Goal: Task Accomplishment & Management: Use online tool/utility

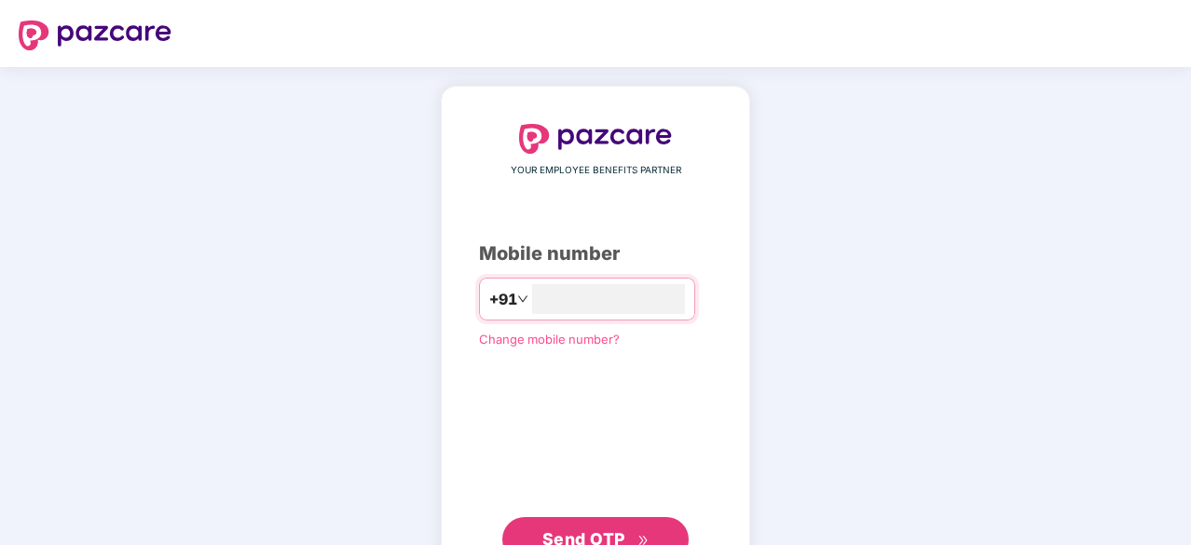
type input "**********"
click at [635, 515] on button "Send OTP" at bounding box center [595, 537] width 186 height 45
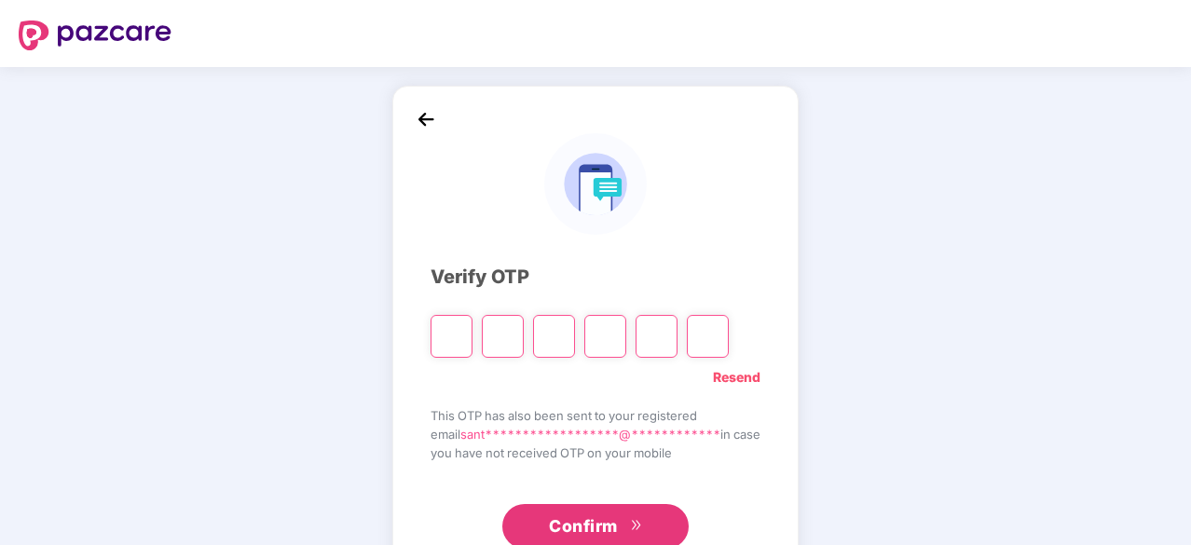
type input "*"
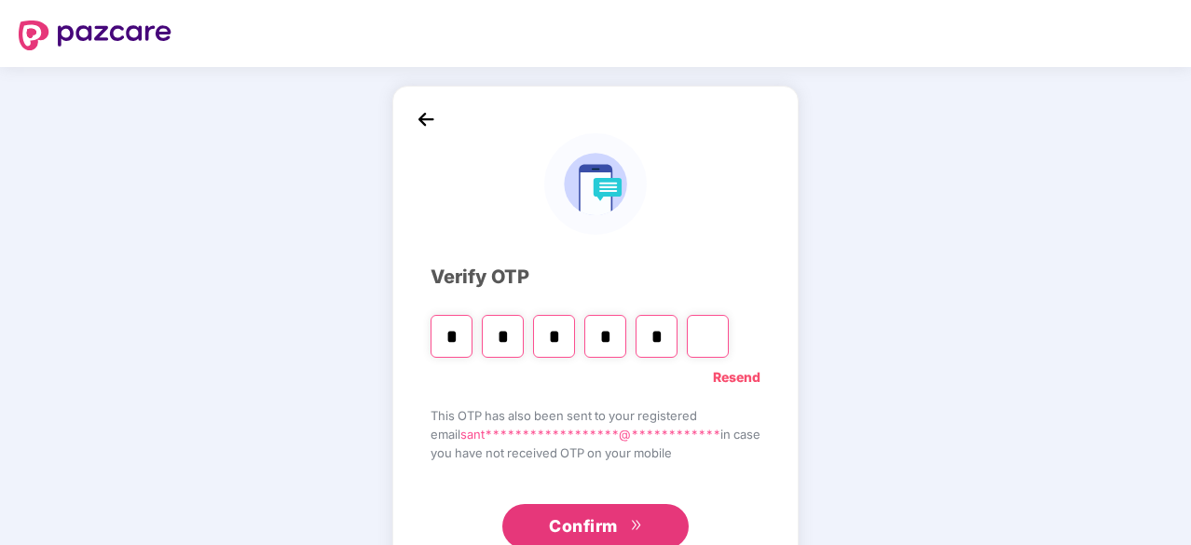
type input "*"
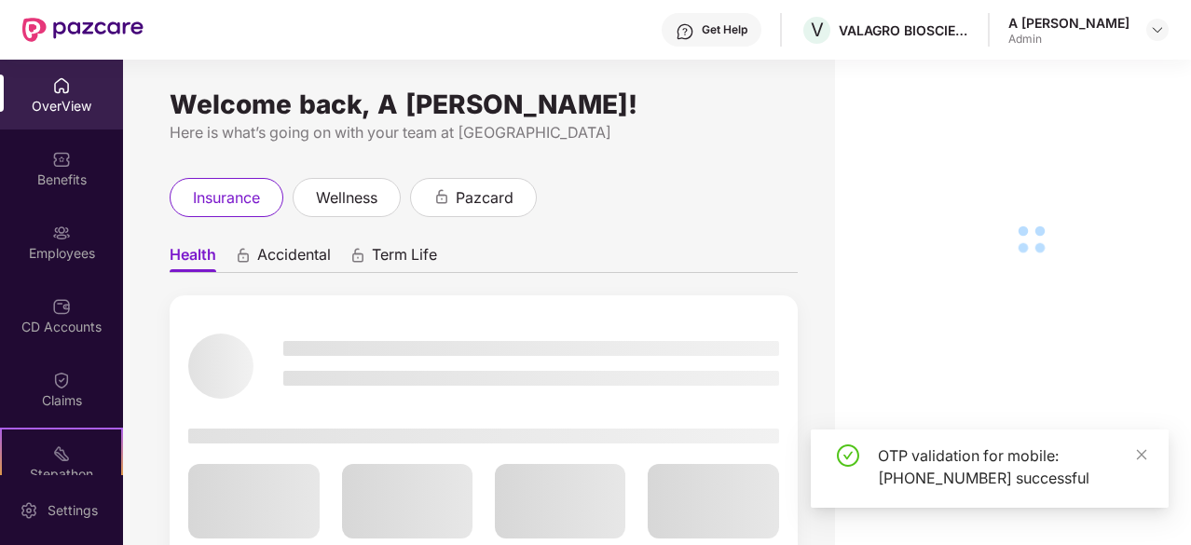
click at [75, 349] on div "CD Accounts" at bounding box center [61, 316] width 123 height 70
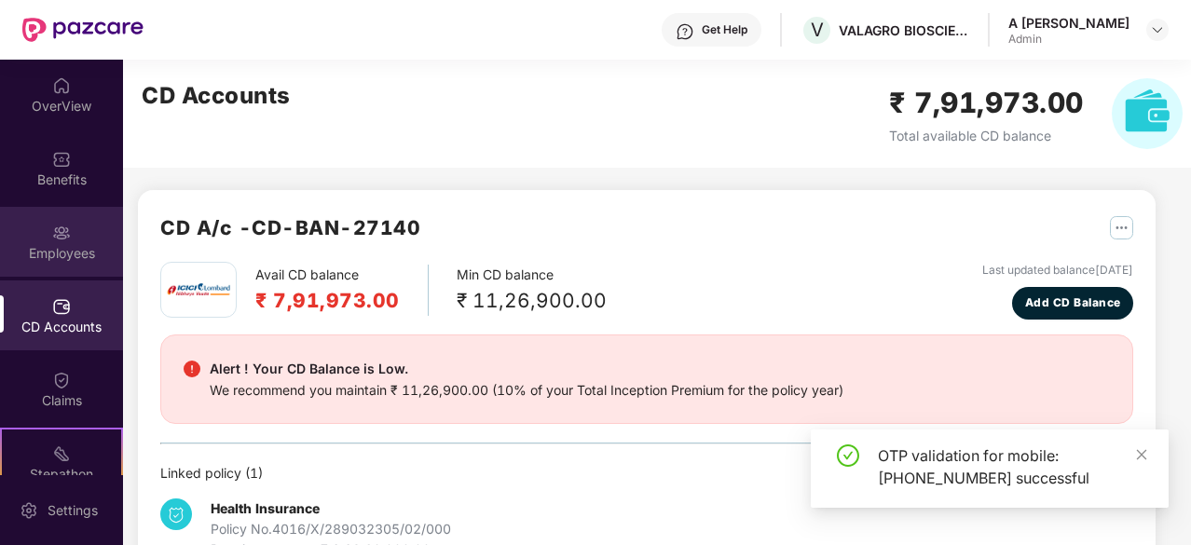
click at [74, 239] on div "Employees" at bounding box center [61, 242] width 123 height 70
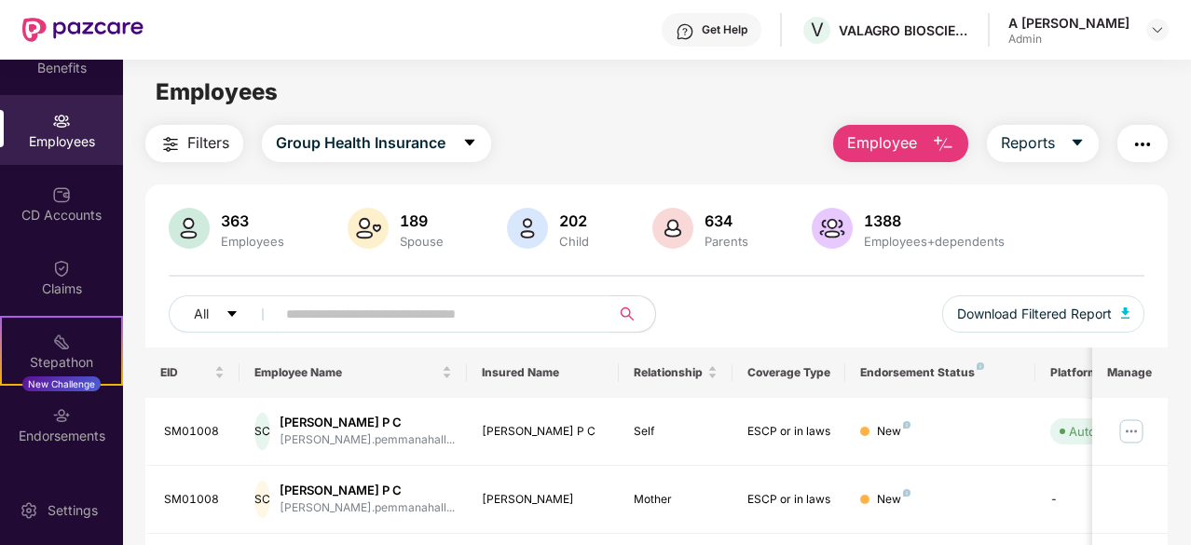
scroll to position [115, 0]
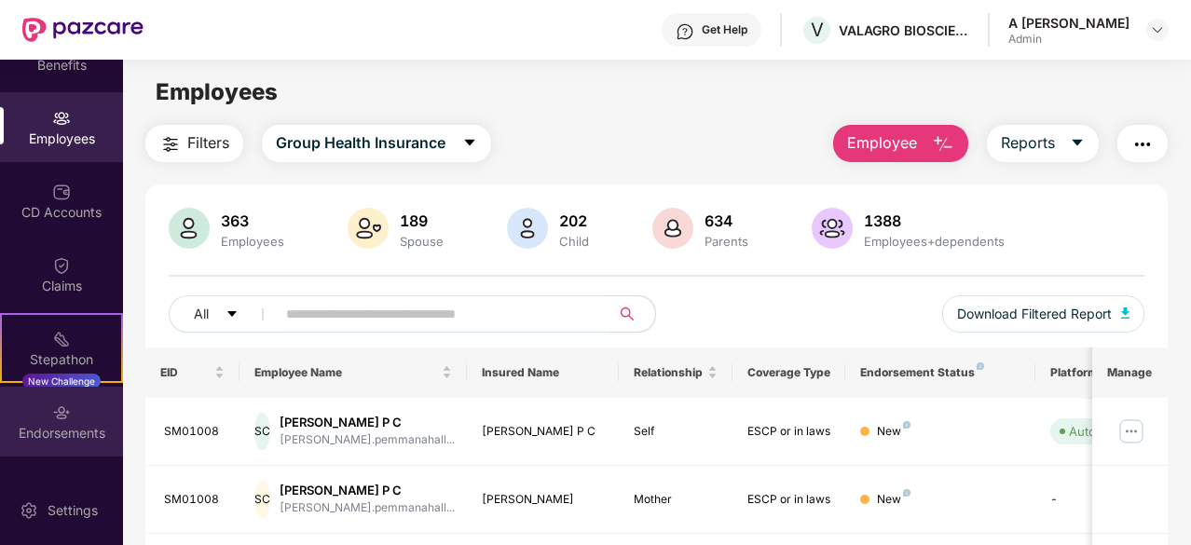
click at [75, 417] on div "Endorsements" at bounding box center [61, 422] width 123 height 70
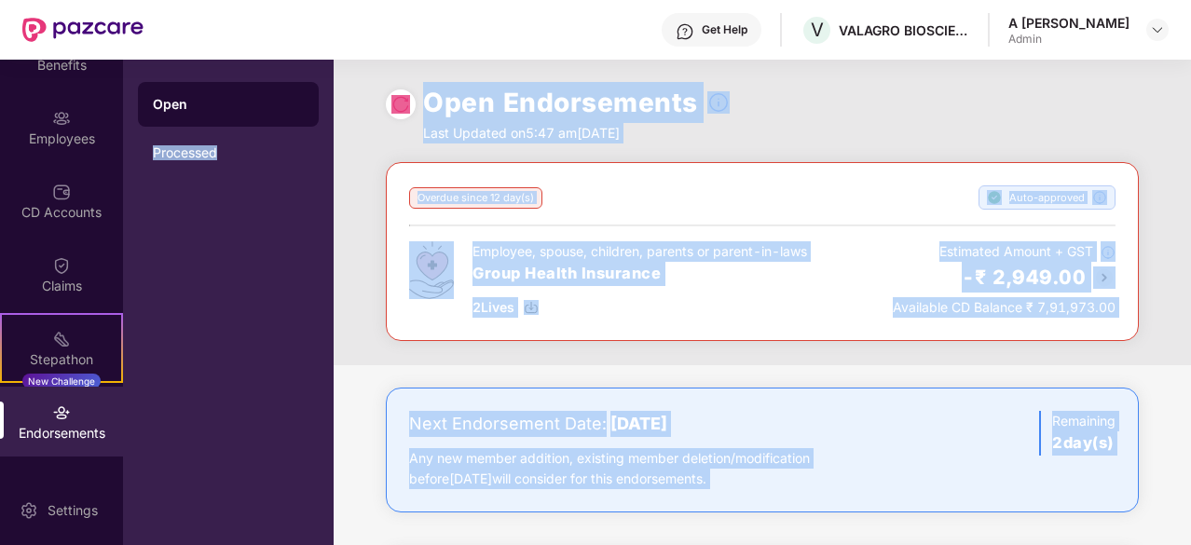
drag, startPoint x: 257, startPoint y: 499, endPoint x: 582, endPoint y: 57, distance: 548.0
click at [1190, 544] on html "Get Help V VALAGRO BIOSCIENCES A [PERSON_NAME] Admin OverView Benefits Employee…" at bounding box center [595, 272] width 1191 height 545
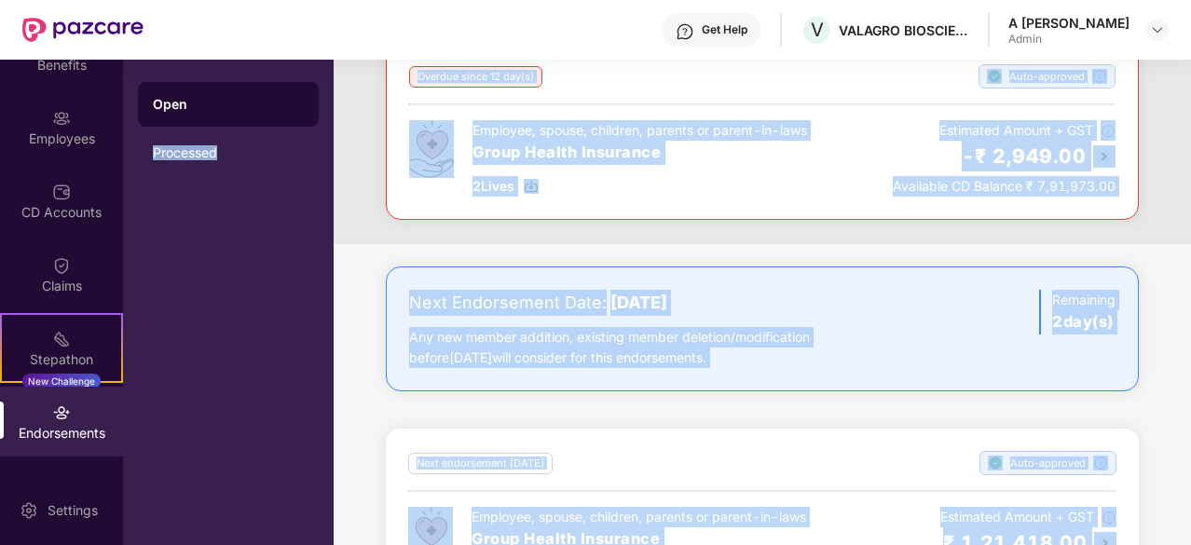
click at [282, 269] on div "Open Processed" at bounding box center [228, 303] width 211 height 486
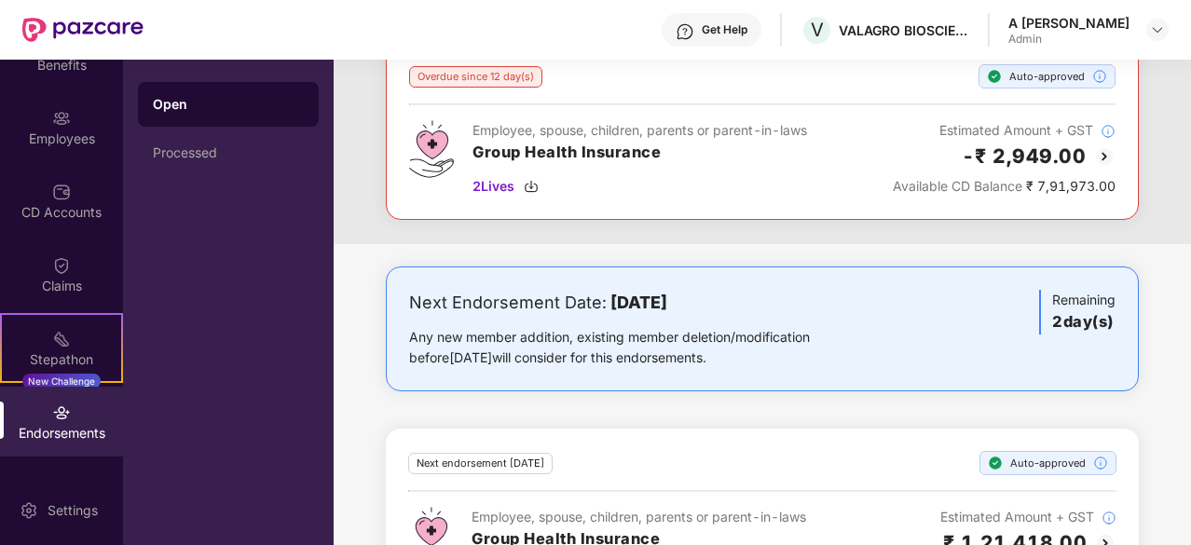
click at [253, 107] on div "Open" at bounding box center [228, 104] width 151 height 19
click at [223, 167] on div "Processed" at bounding box center [228, 152] width 181 height 45
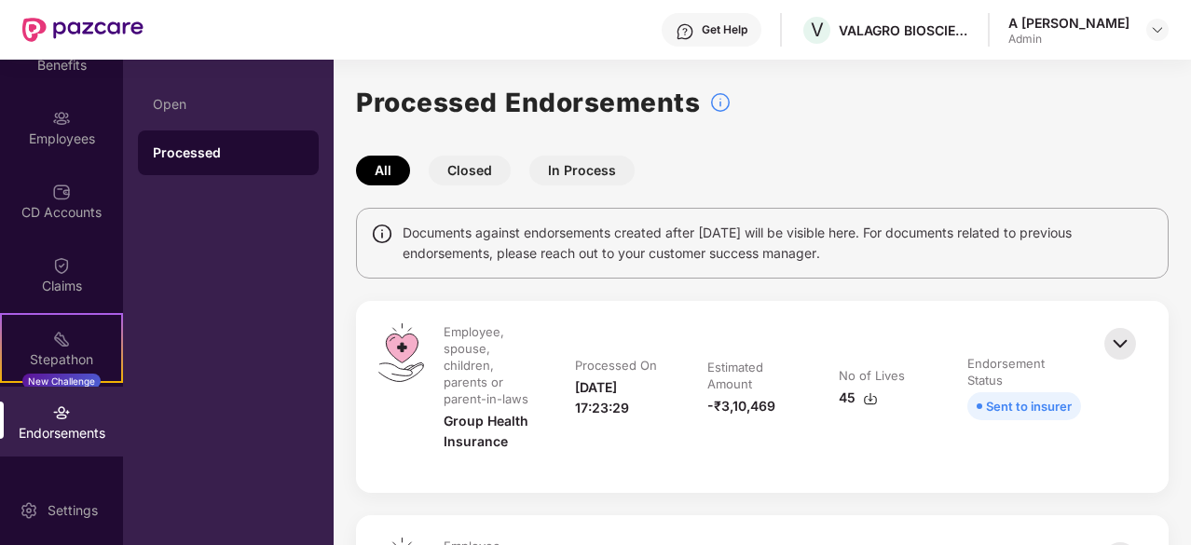
click at [469, 178] on button "Closed" at bounding box center [470, 171] width 82 height 30
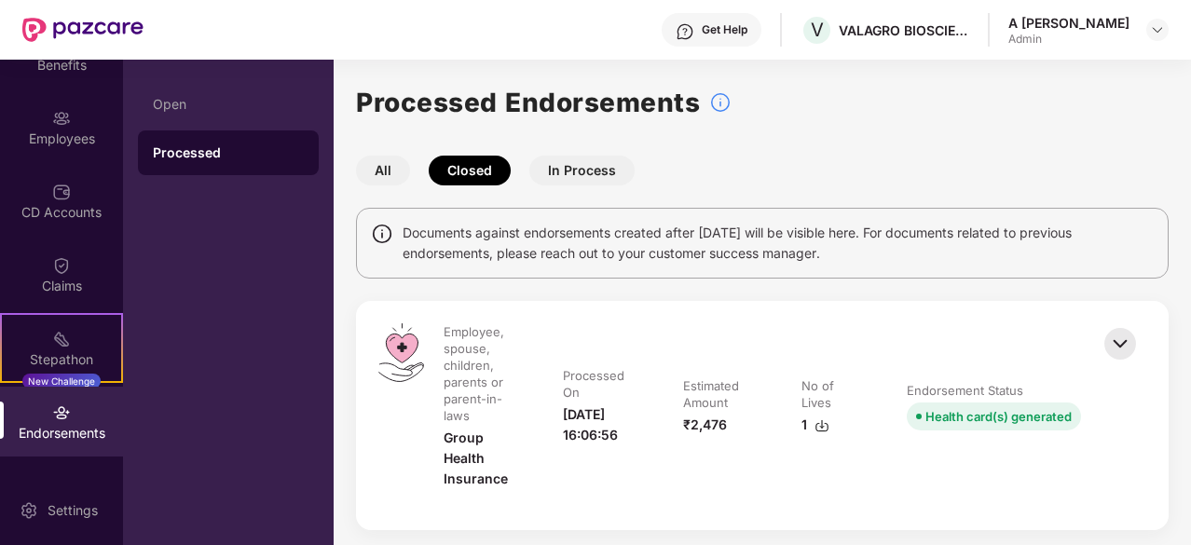
click at [581, 168] on button "In Process" at bounding box center [581, 171] width 105 height 30
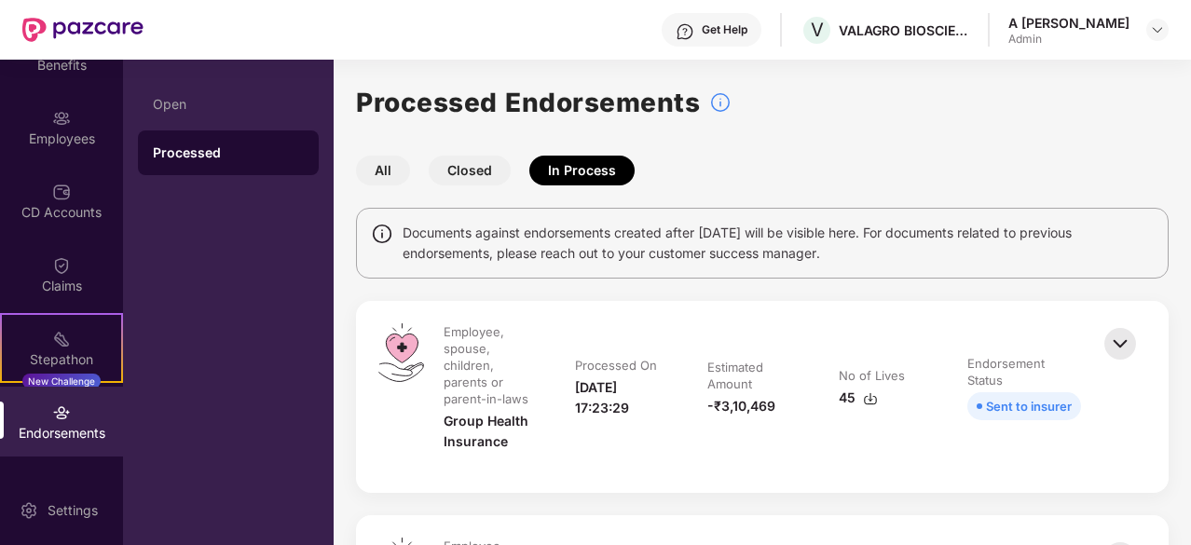
click at [797, 172] on div "All Closed In Process" at bounding box center [762, 171] width 813 height 30
click at [492, 169] on button "Closed" at bounding box center [470, 171] width 82 height 30
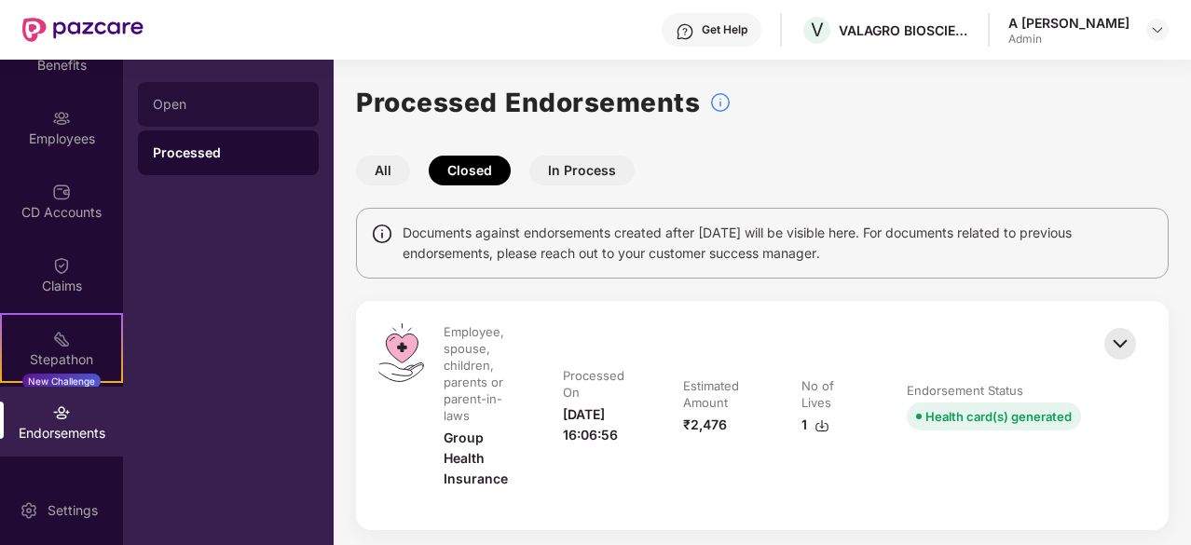
click at [208, 104] on div "Open" at bounding box center [228, 104] width 151 height 15
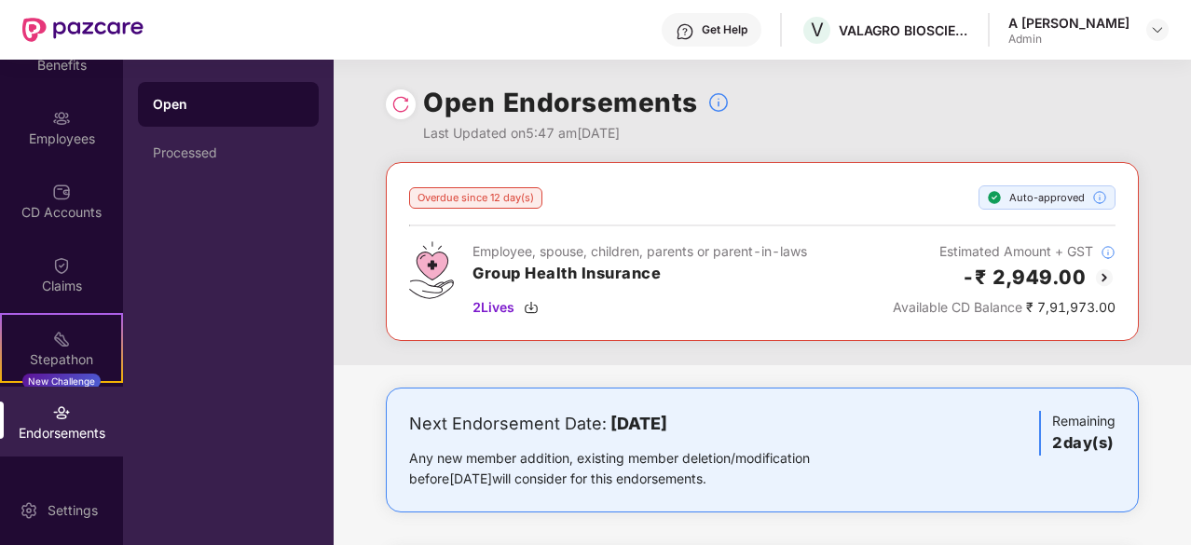
click at [793, 165] on div "Overdue since 12 day(s) Auto-approved Employee, spouse, children, parents or pa…" at bounding box center [762, 251] width 753 height 179
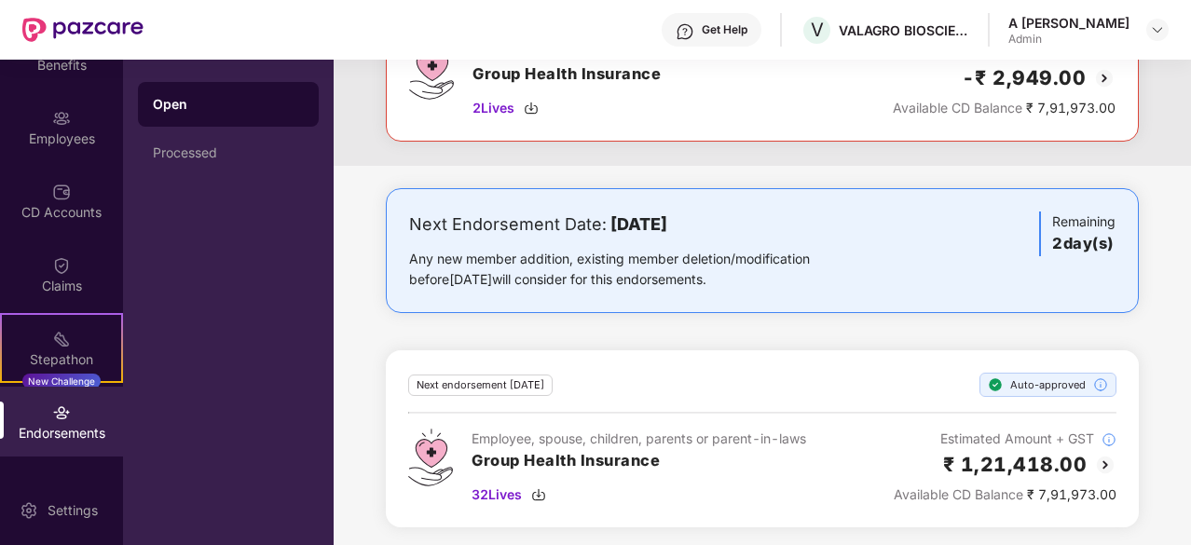
drag, startPoint x: 803, startPoint y: 153, endPoint x: 777, endPoint y: 372, distance: 220.6
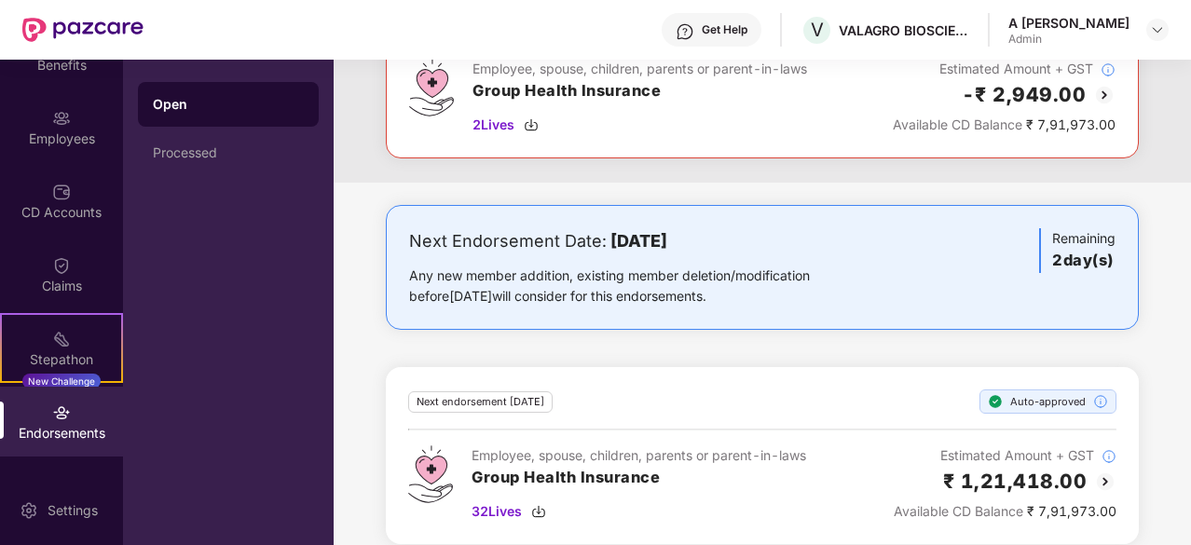
scroll to position [199, 0]
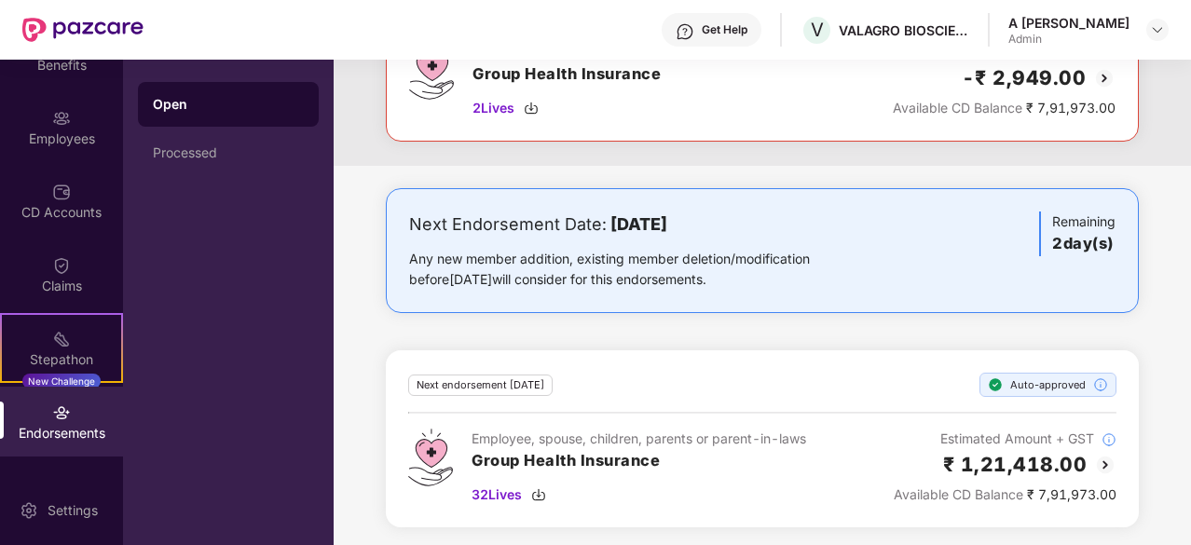
drag, startPoint x: 762, startPoint y: 271, endPoint x: 775, endPoint y: 442, distance: 171.1
click at [824, 473] on div "Employee, spouse, children, parents or parent-in-laws Group Health Insurance 32…" at bounding box center [762, 467] width 708 height 76
click at [539, 491] on img at bounding box center [538, 494] width 15 height 15
click at [48, 206] on div "CD Accounts" at bounding box center [61, 212] width 123 height 19
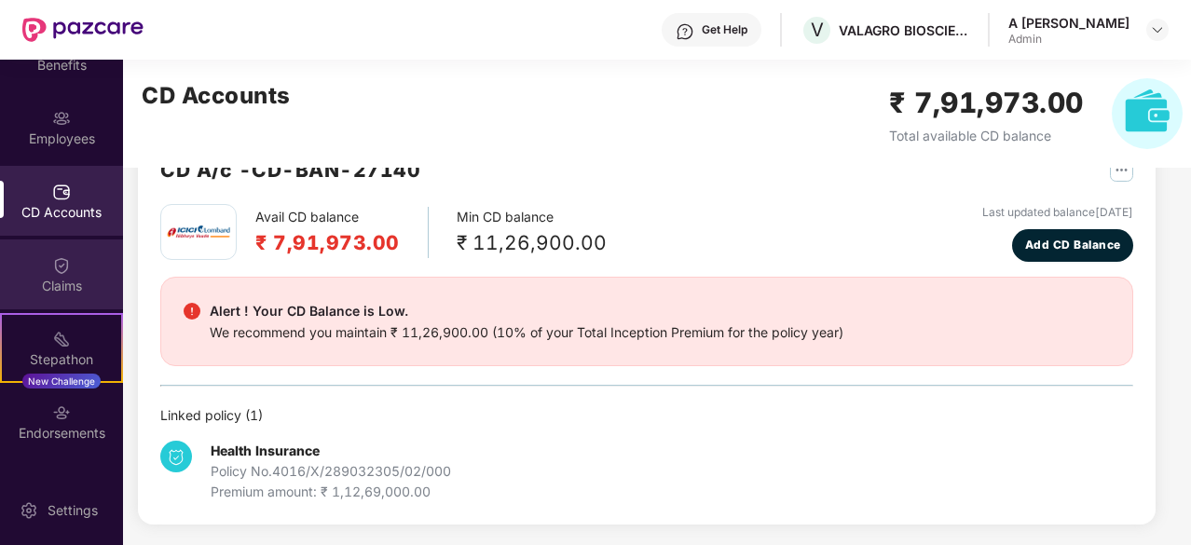
click at [55, 267] on img at bounding box center [61, 265] width 19 height 19
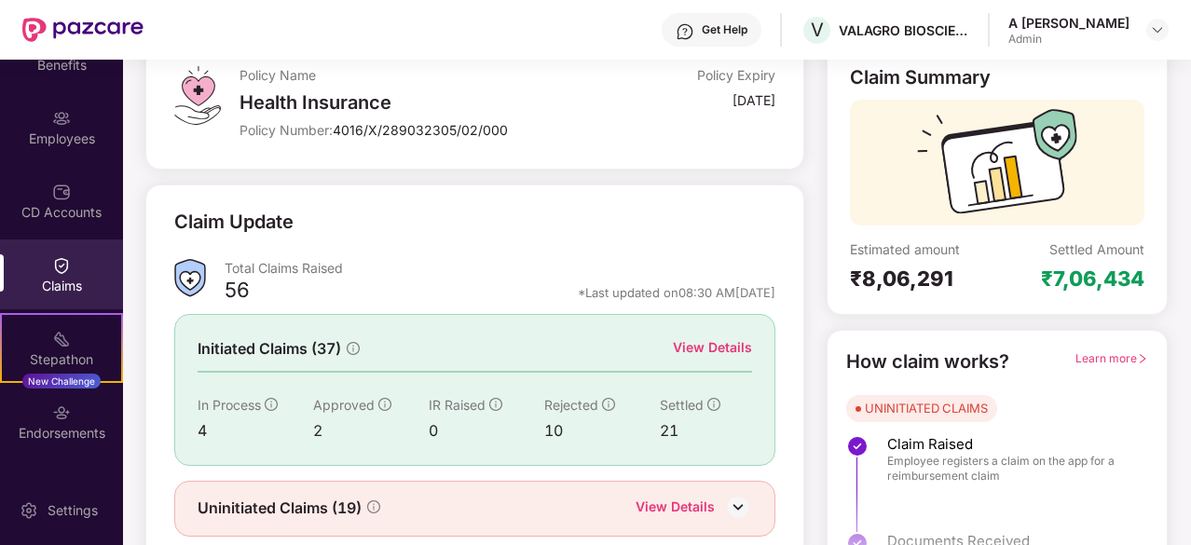
scroll to position [183, 0]
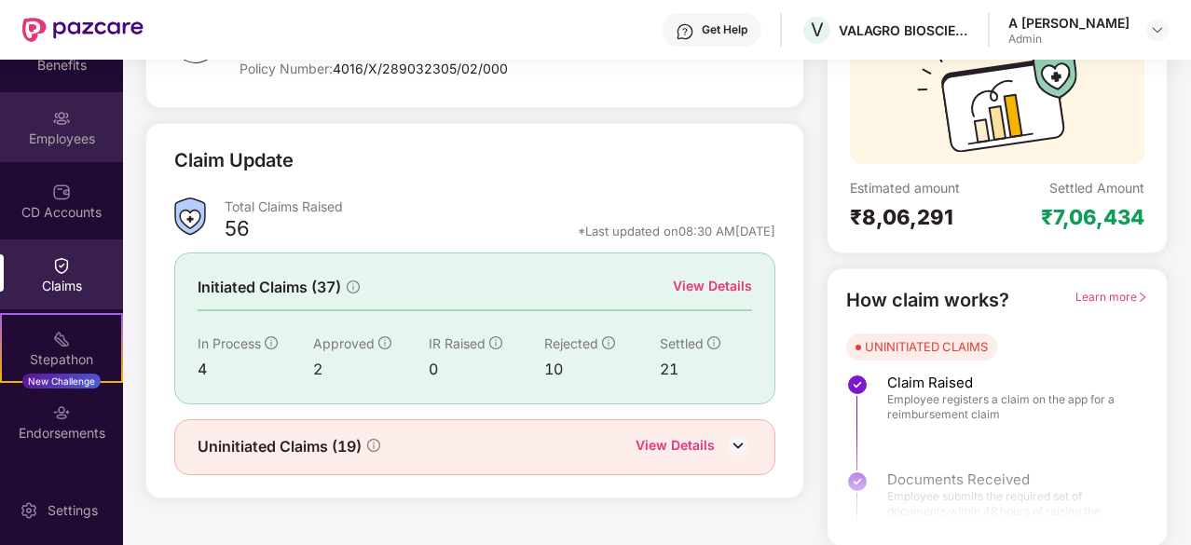
click at [49, 147] on div "Employees" at bounding box center [61, 127] width 123 height 70
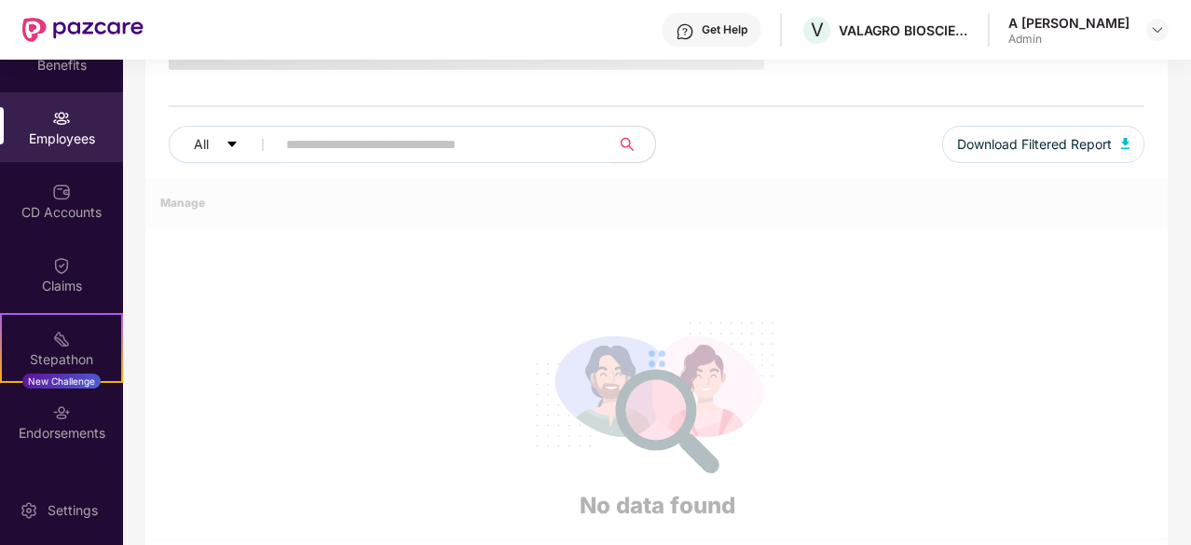
scroll to position [199, 0]
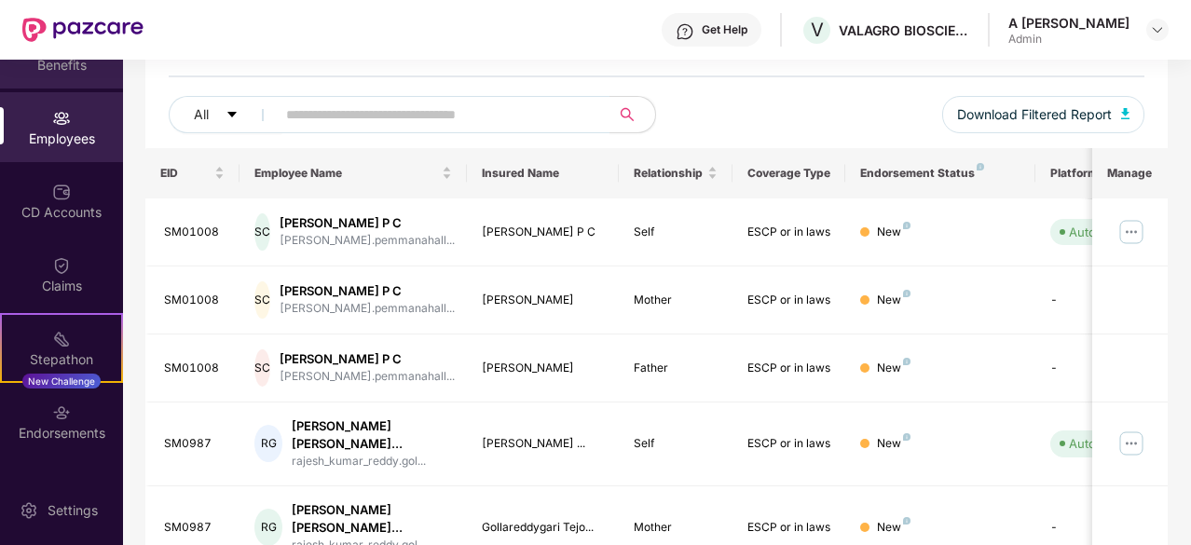
click at [72, 72] on div "Benefits" at bounding box center [61, 65] width 123 height 19
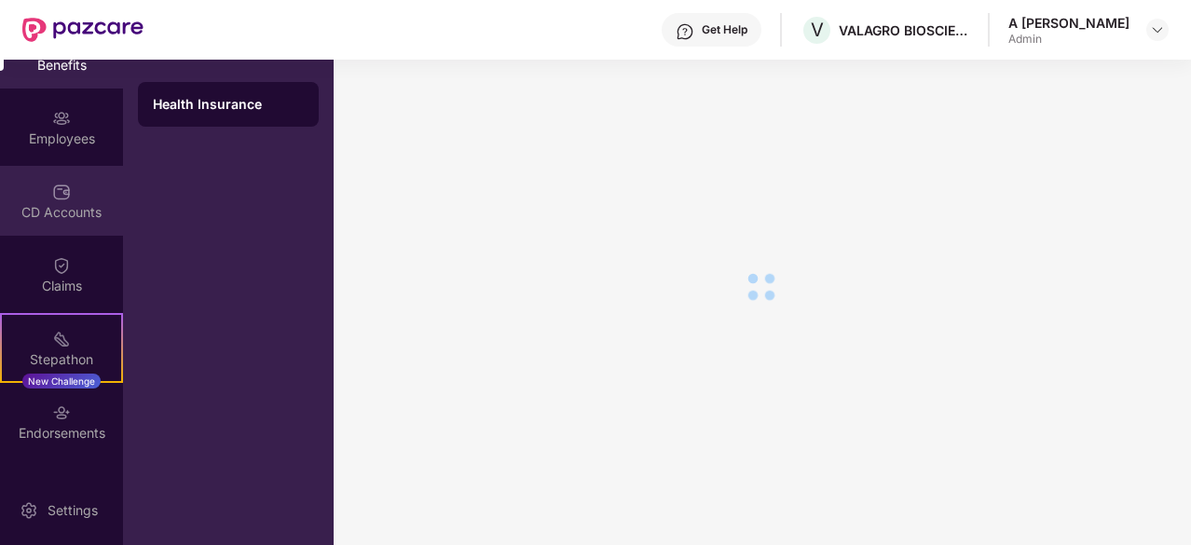
click at [64, 204] on div "CD Accounts" at bounding box center [61, 212] width 123 height 19
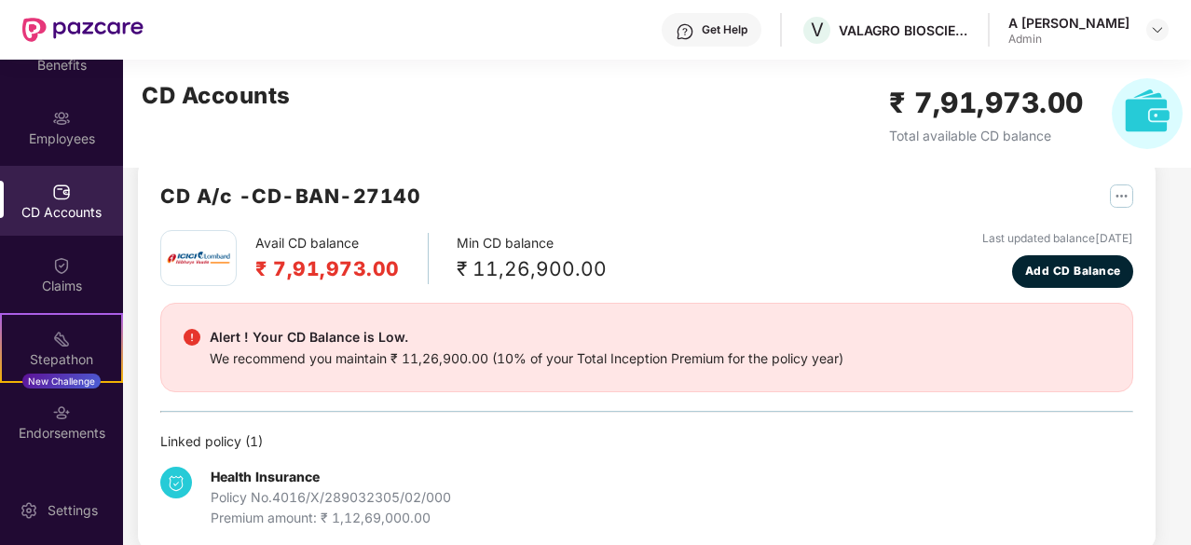
scroll to position [58, 0]
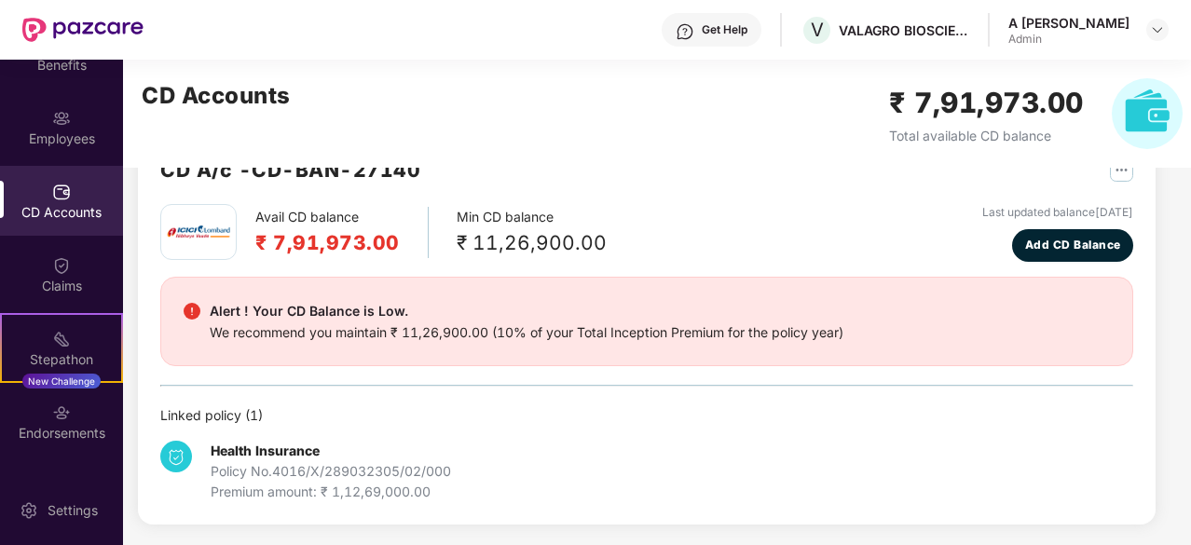
click at [681, 170] on div "CD A/c - CD-BAN-27140" at bounding box center [646, 179] width 973 height 49
click at [68, 336] on div "Stepathon New Challenge" at bounding box center [61, 348] width 123 height 70
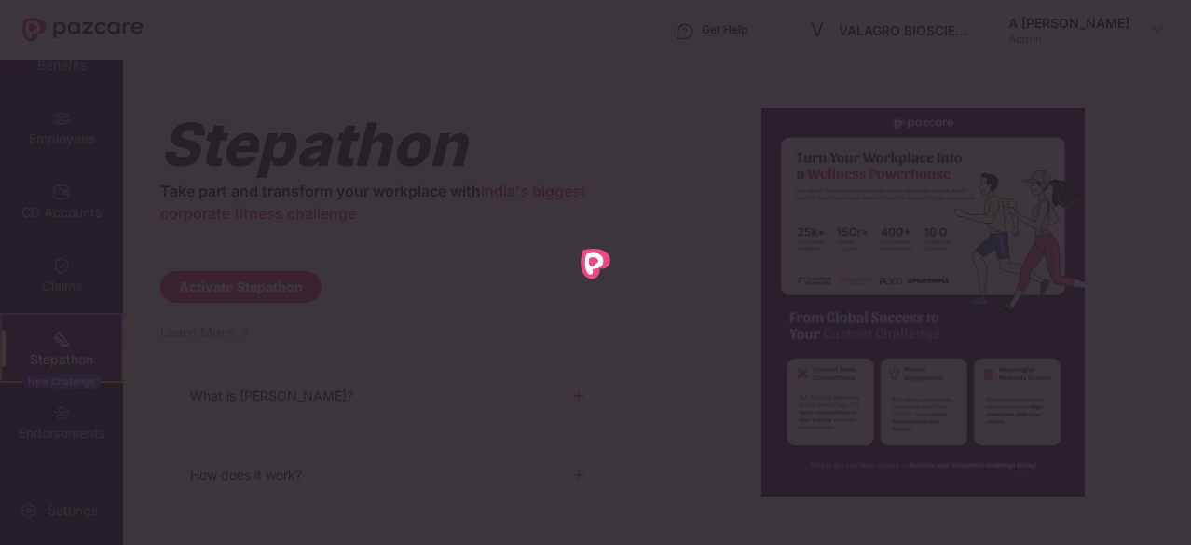
scroll to position [0, 0]
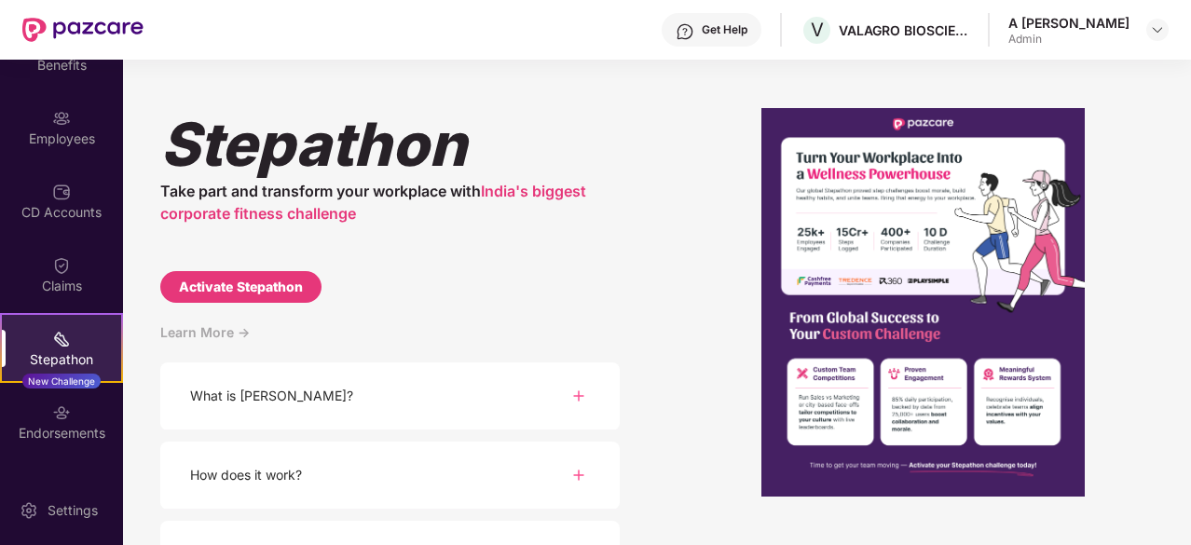
click at [279, 290] on div "Activate Stepathon" at bounding box center [241, 287] width 124 height 21
select select "****"
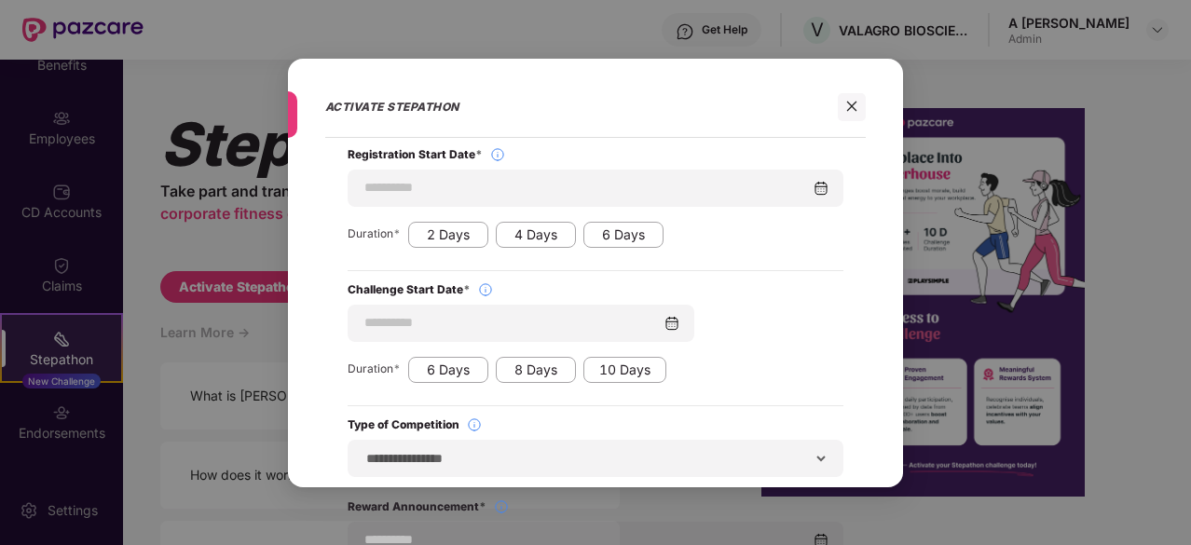
click at [869, 291] on div "**********" at bounding box center [595, 303] width 615 height 331
click at [843, 294] on div "**********" at bounding box center [595, 389] width 541 height 484
click at [708, 476] on div "**********" at bounding box center [596, 458] width 496 height 37
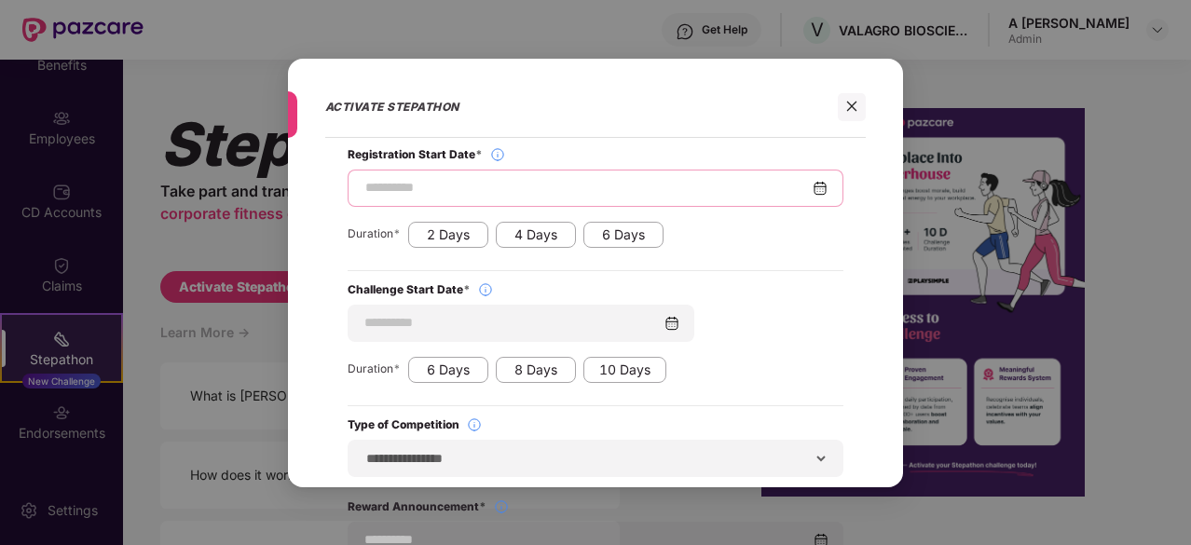
click at [474, 191] on input at bounding box center [587, 188] width 449 height 20
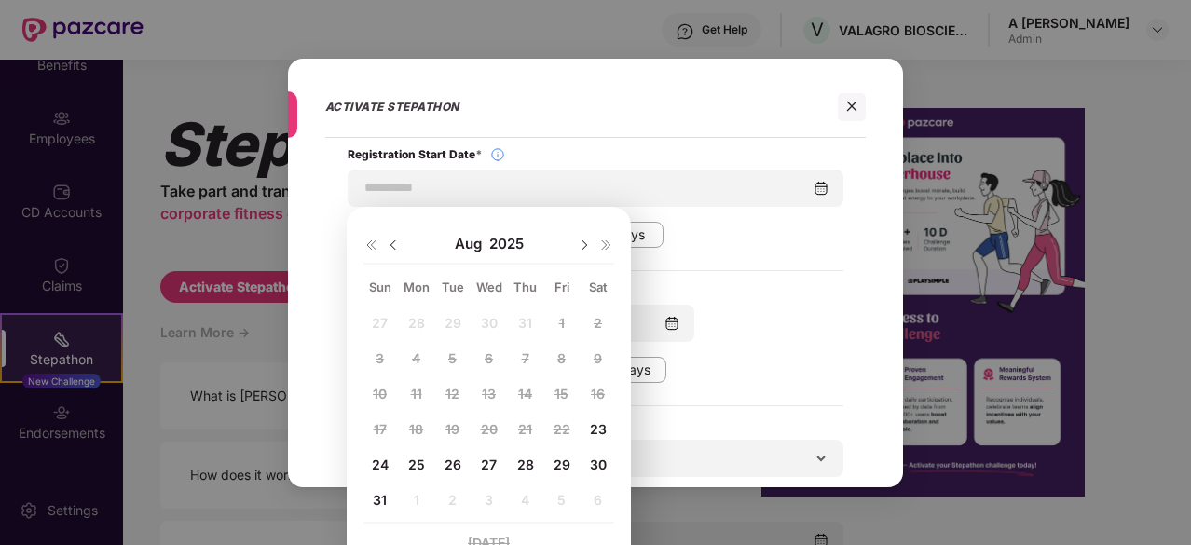
click at [416, 469] on span "25" at bounding box center [416, 465] width 17 height 16
type input "**********"
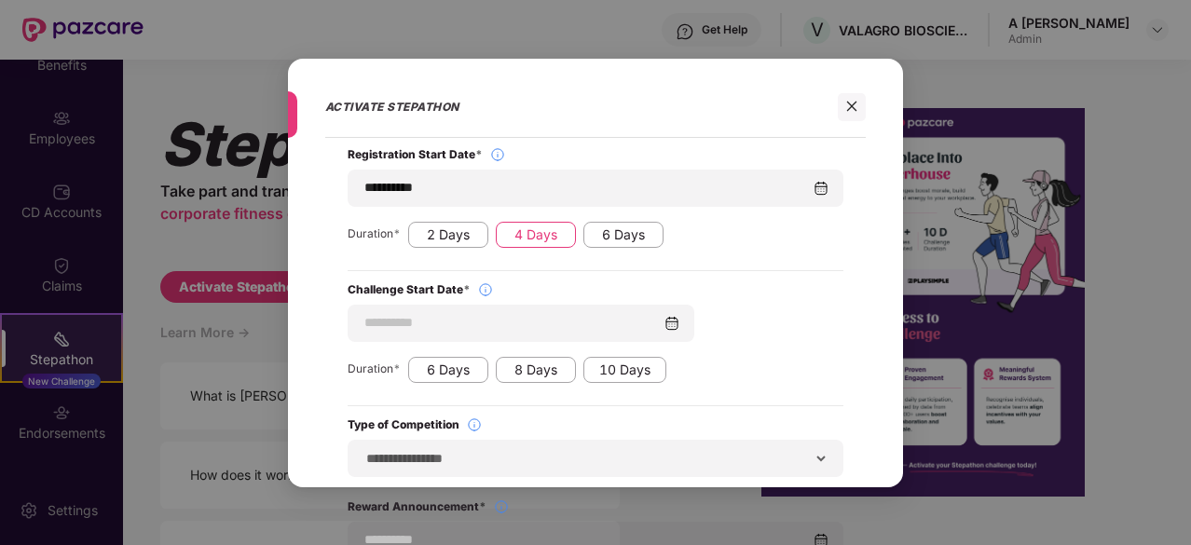
click at [554, 230] on div "4 Days" at bounding box center [536, 235] width 80 height 26
click at [557, 233] on div "4 Days" at bounding box center [536, 235] width 80 height 26
click at [624, 236] on div "6 Days" at bounding box center [623, 235] width 80 height 26
click at [671, 328] on img at bounding box center [672, 323] width 15 height 15
click at [463, 241] on div "2 Days" at bounding box center [448, 235] width 80 height 26
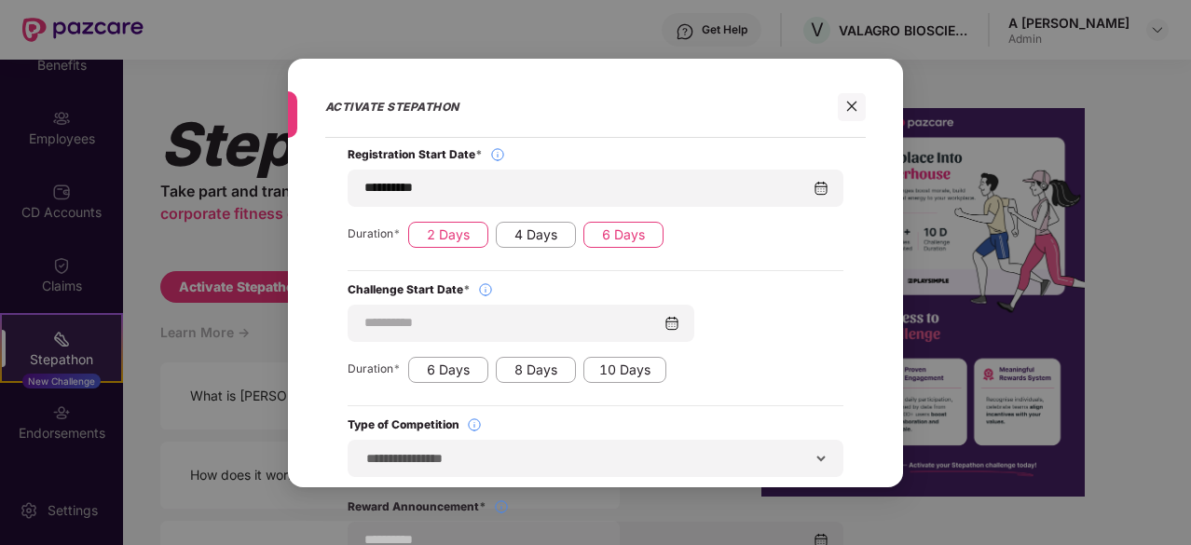
type input "**********"
click at [507, 152] on div "Registration Start Date *" at bounding box center [596, 154] width 496 height 15
click at [480, 155] on span "*" at bounding box center [478, 154] width 7 height 14
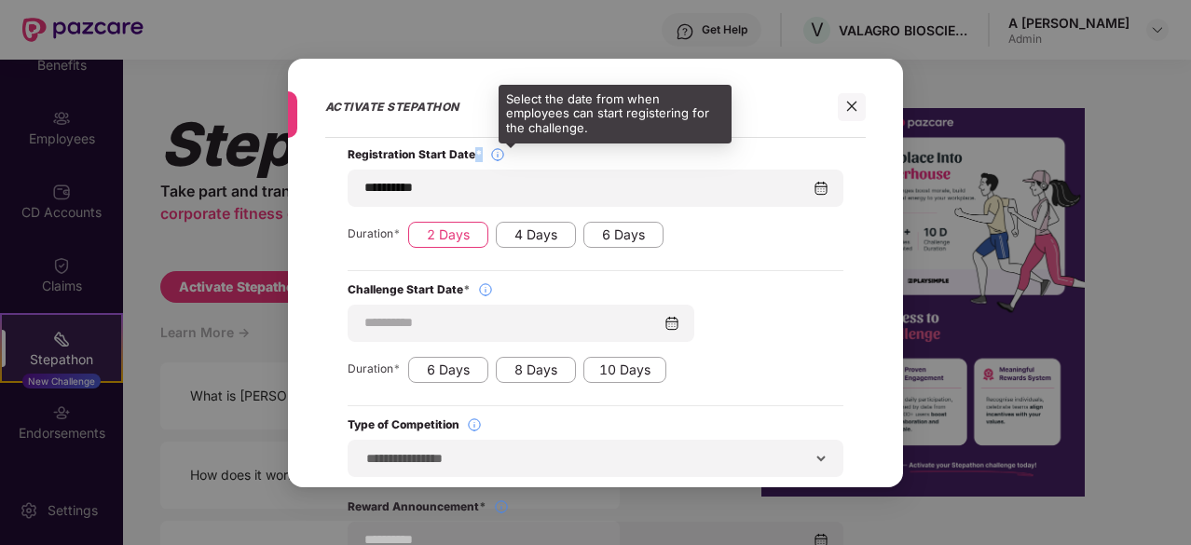
click at [492, 152] on img at bounding box center [497, 154] width 15 height 15
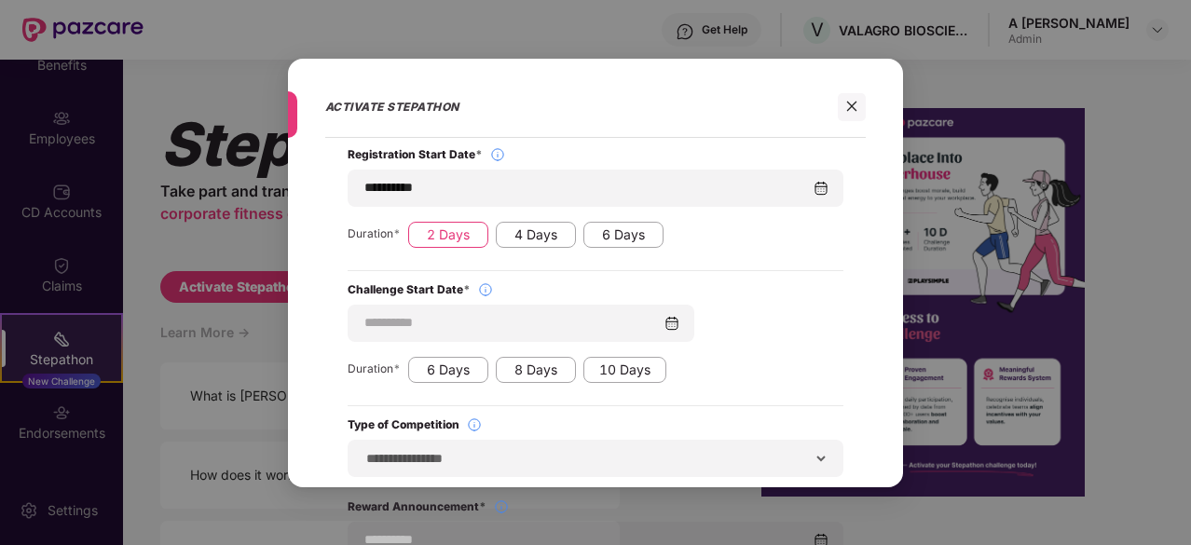
click at [423, 159] on span "Registration Start Date *" at bounding box center [415, 154] width 135 height 15
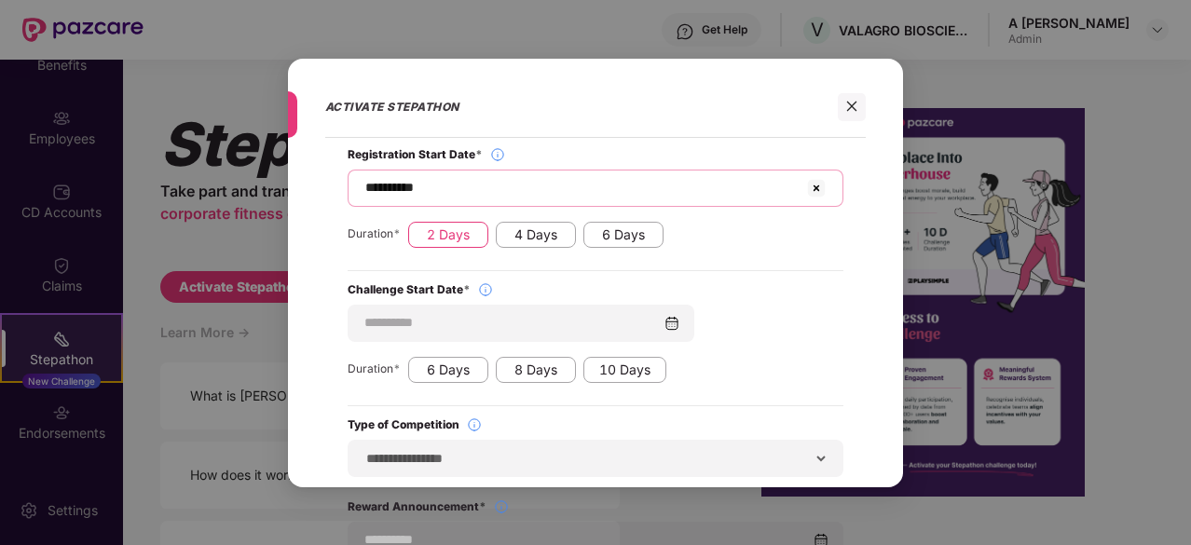
click at [451, 193] on input "**********" at bounding box center [584, 188] width 442 height 20
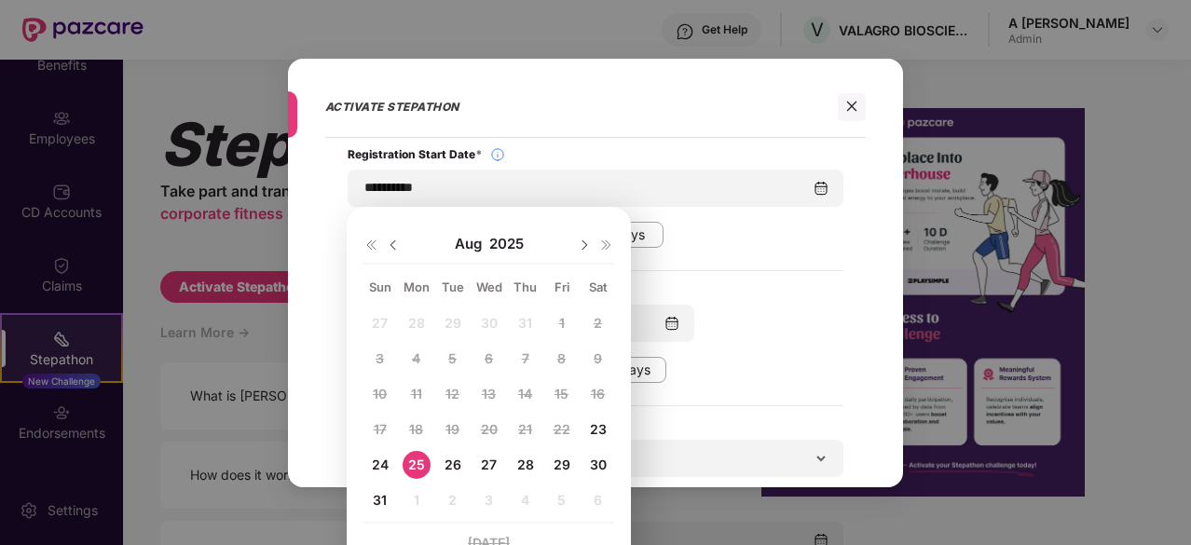
click at [423, 465] on div "25" at bounding box center [417, 465] width 28 height 28
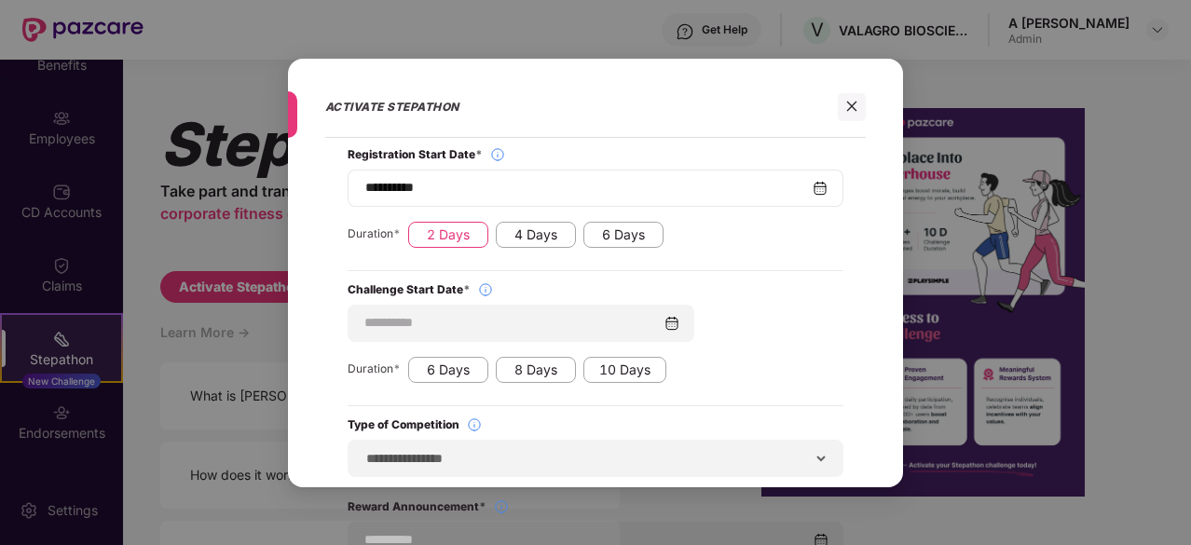
click at [496, 205] on div "**********" at bounding box center [596, 188] width 496 height 37
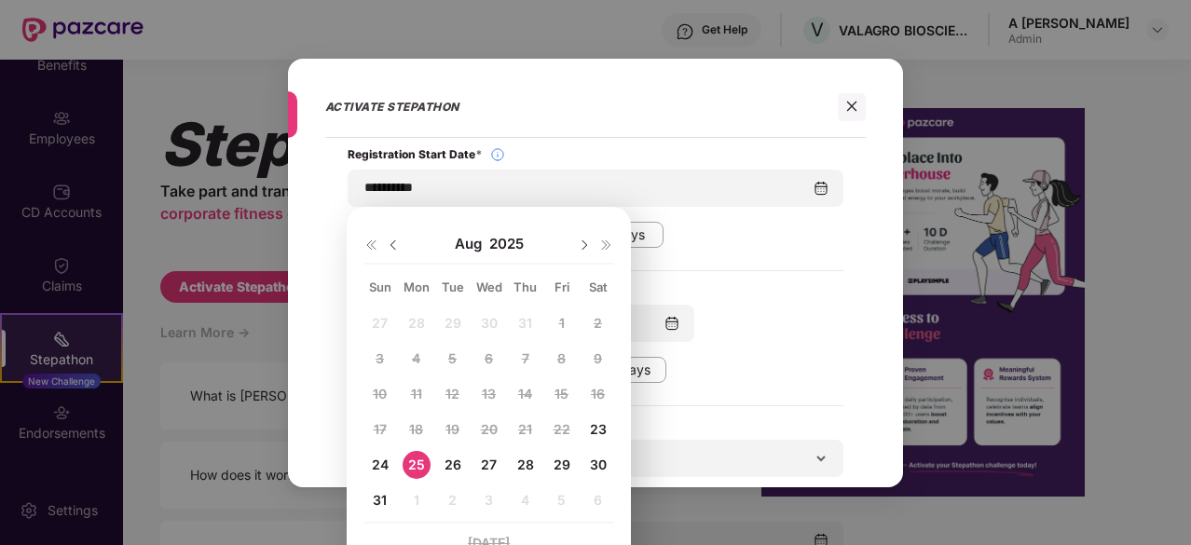
click at [580, 243] on img at bounding box center [584, 245] width 15 height 15
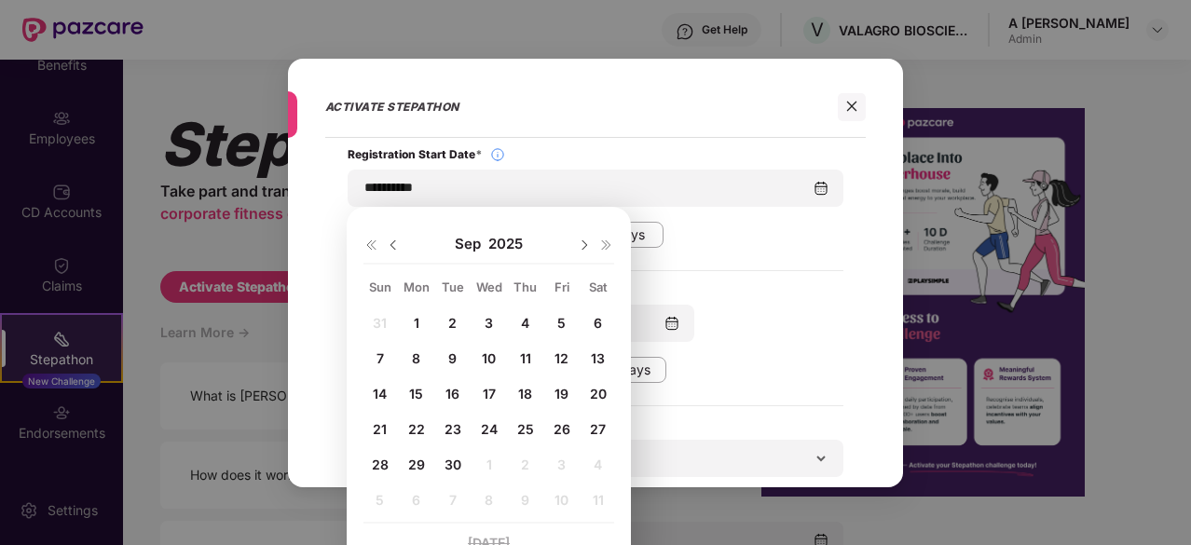
click at [418, 332] on div "1" at bounding box center [417, 323] width 28 height 28
type input "**********"
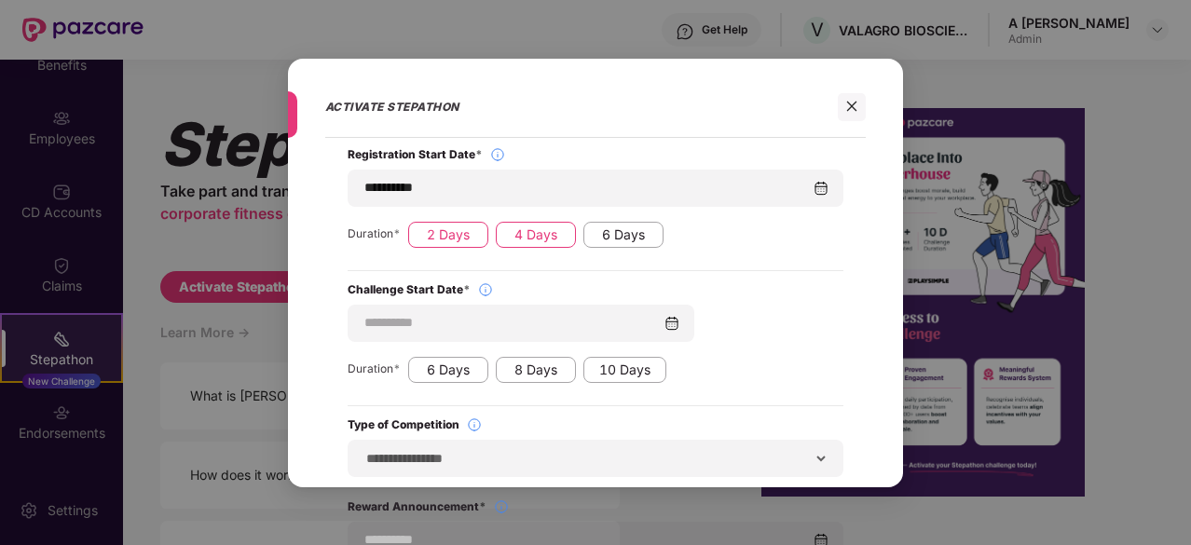
click at [541, 237] on div "4 Days" at bounding box center [536, 235] width 80 height 26
click at [631, 236] on div "6 Days" at bounding box center [623, 235] width 80 height 26
type input "**********"
click at [566, 340] on div "**********" at bounding box center [521, 323] width 347 height 37
click at [675, 323] on img at bounding box center [672, 323] width 15 height 15
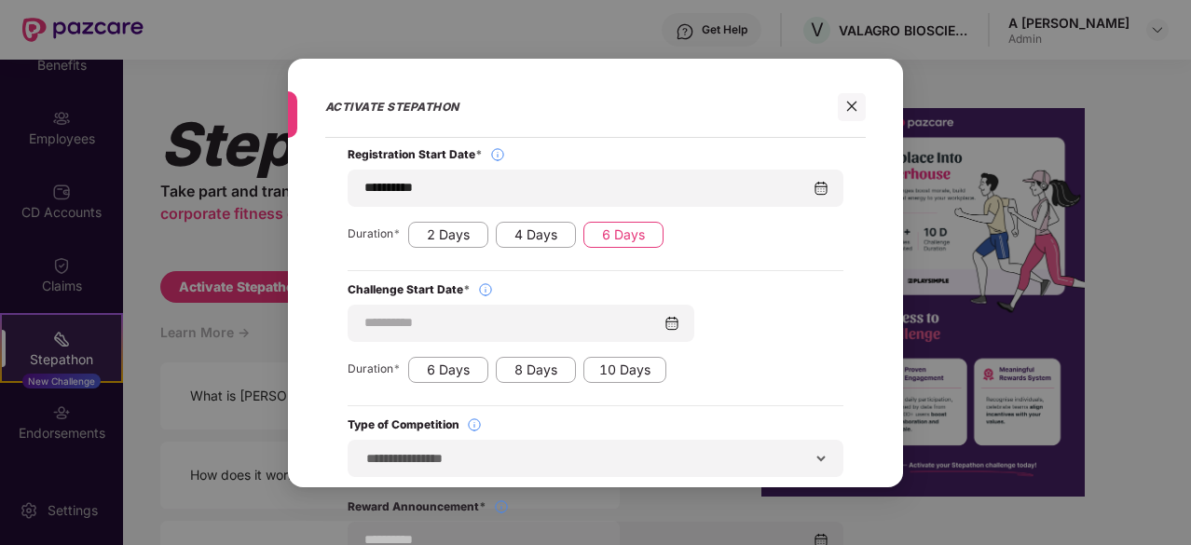
click at [387, 396] on div "**********" at bounding box center [595, 389] width 541 height 484
click at [480, 368] on div "6 Days" at bounding box center [448, 370] width 80 height 26
click at [517, 377] on div "8 Days" at bounding box center [536, 370] width 80 height 26
click at [733, 354] on div "**********" at bounding box center [596, 332] width 496 height 101
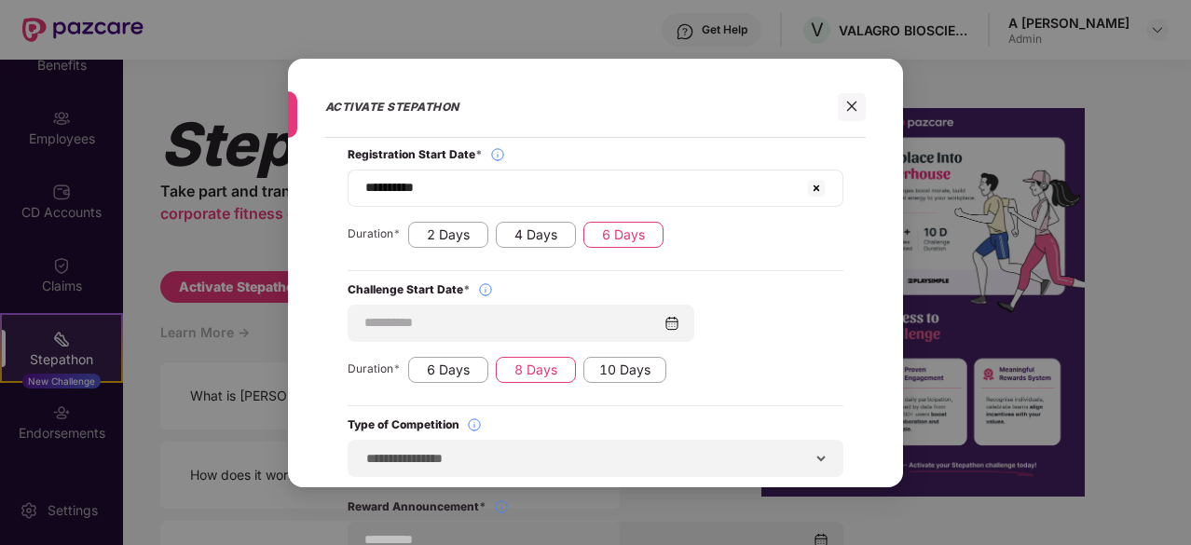
click at [820, 187] on img at bounding box center [816, 188] width 22 height 22
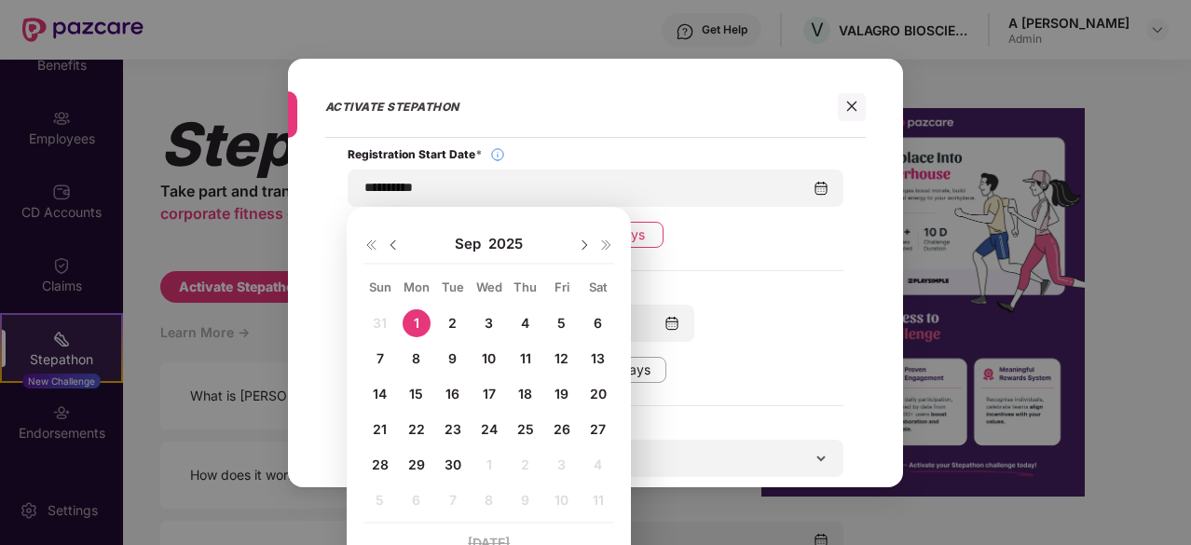
click at [821, 118] on div at bounding box center [843, 107] width 45 height 28
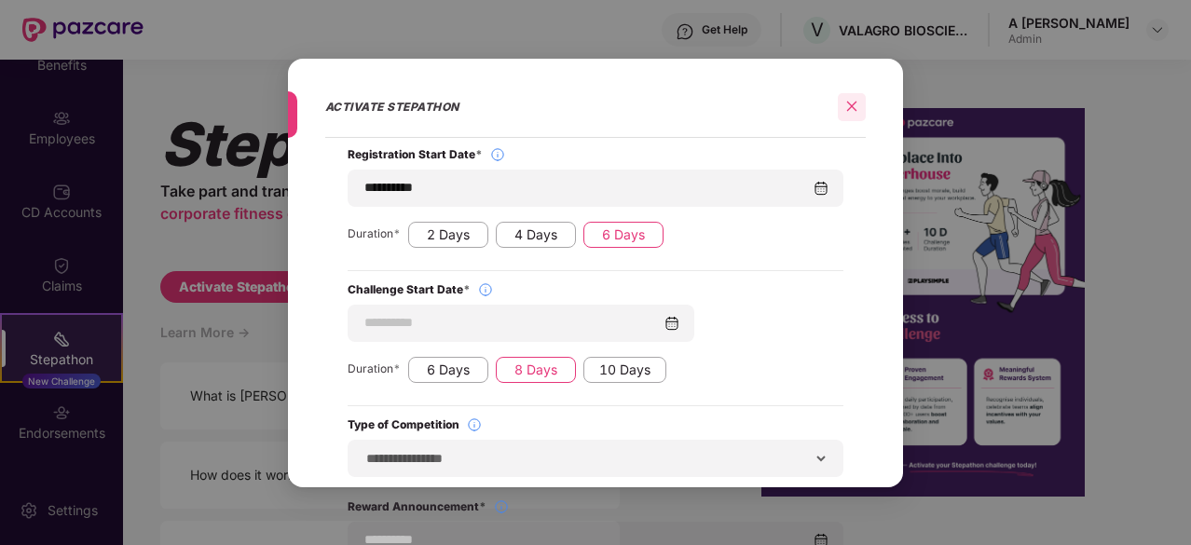
click at [851, 99] on div at bounding box center [852, 107] width 28 height 28
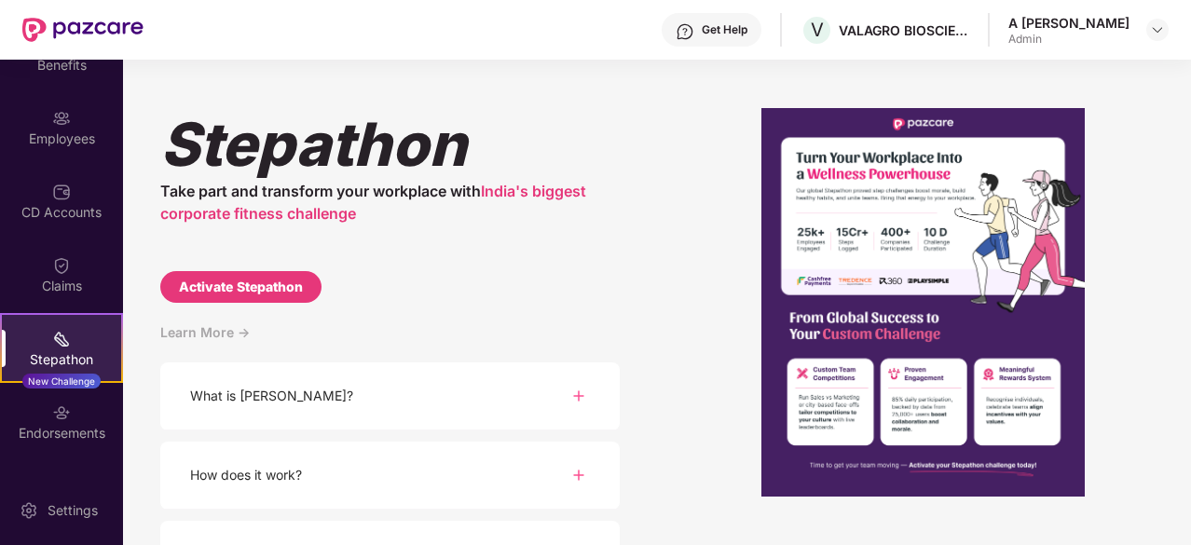
click at [686, 125] on div "[PERSON_NAME] Take part and transform your workplace with India's biggest corpo…" at bounding box center [656, 303] width 1067 height 486
click at [1185, 206] on div "[PERSON_NAME] Take part and transform your workplace with India's biggest corpo…" at bounding box center [656, 303] width 1067 height 486
drag, startPoint x: 1192, startPoint y: 303, endPoint x: 906, endPoint y: 234, distance: 294.3
click at [76, 133] on div "Employees" at bounding box center [61, 139] width 123 height 19
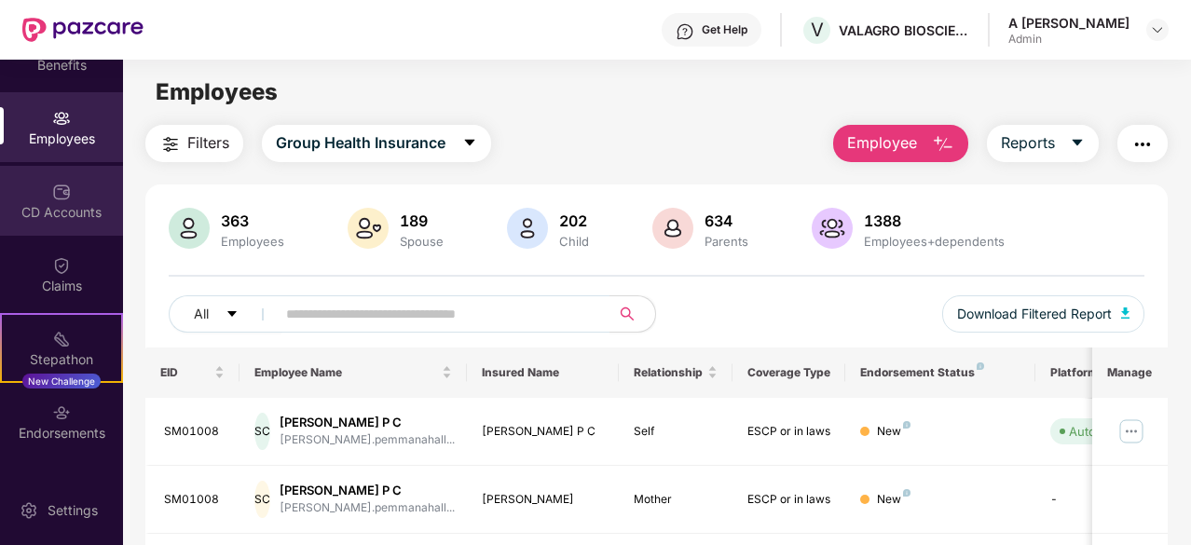
click at [66, 220] on div "CD Accounts" at bounding box center [61, 212] width 123 height 19
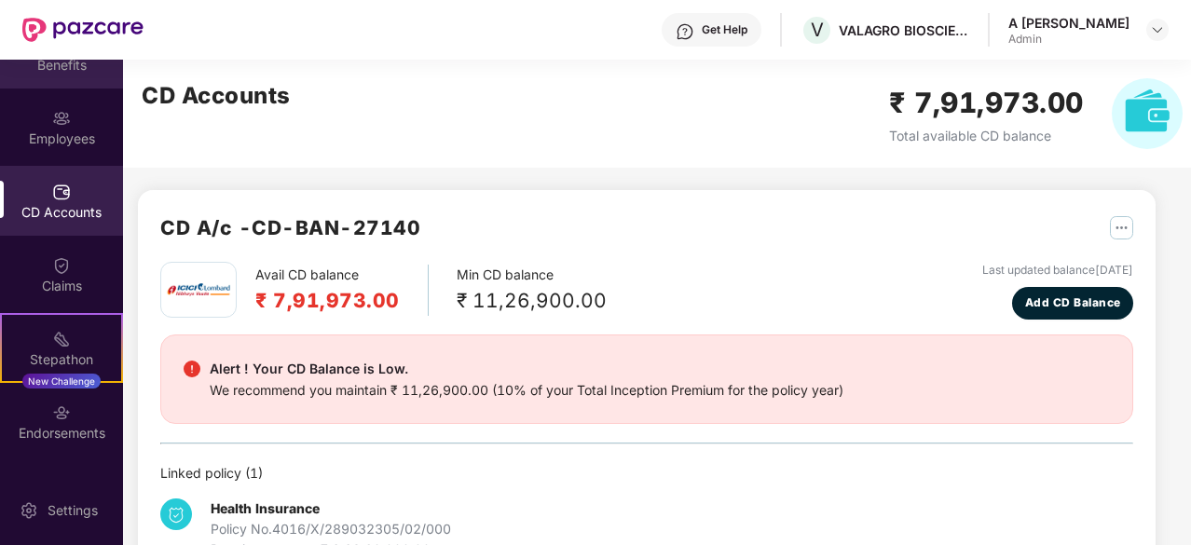
click at [75, 77] on div "Benefits" at bounding box center [61, 54] width 123 height 70
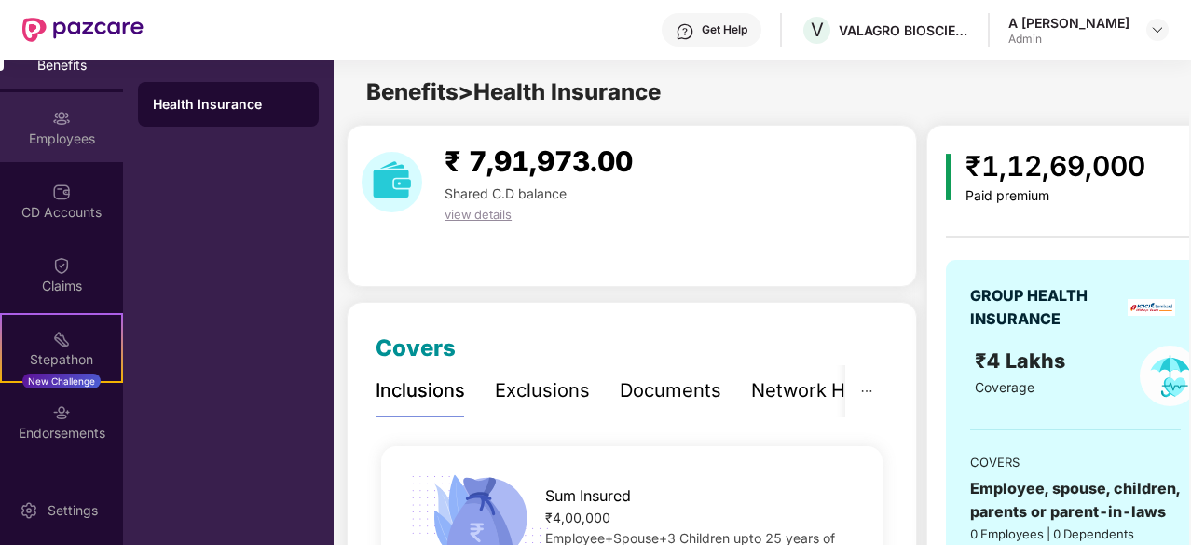
click at [80, 131] on div "Employees" at bounding box center [61, 139] width 123 height 19
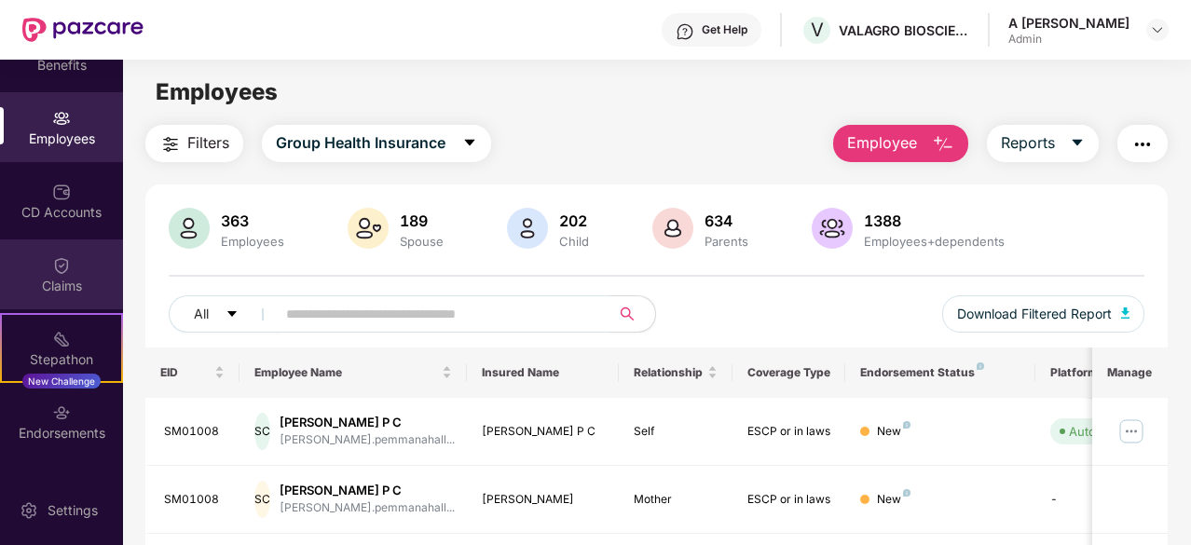
click at [82, 270] on div "Claims" at bounding box center [61, 275] width 123 height 70
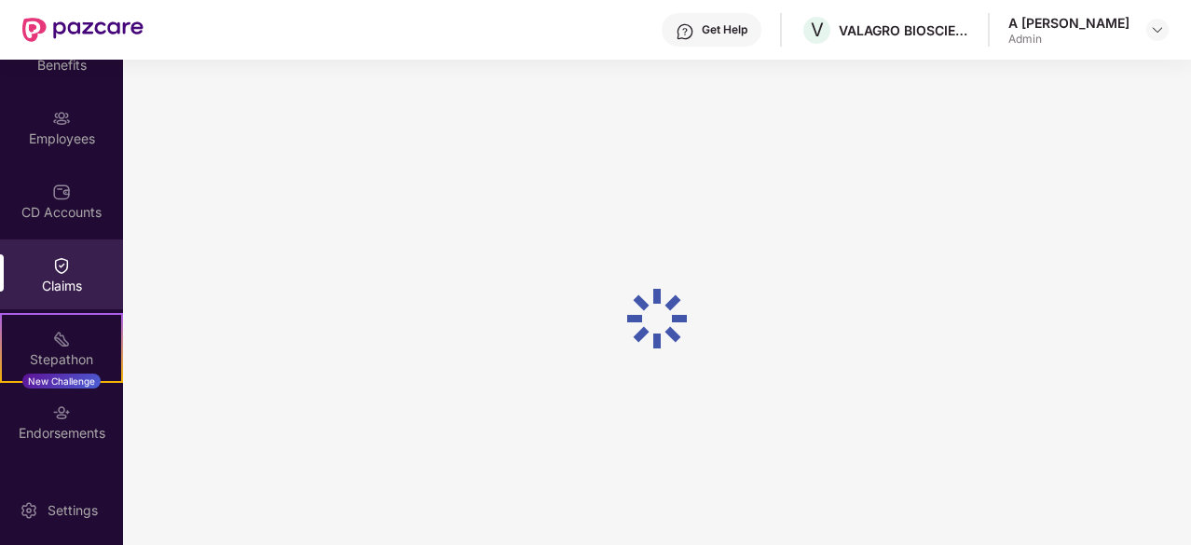
click at [97, 217] on div "CD Accounts" at bounding box center [61, 212] width 123 height 19
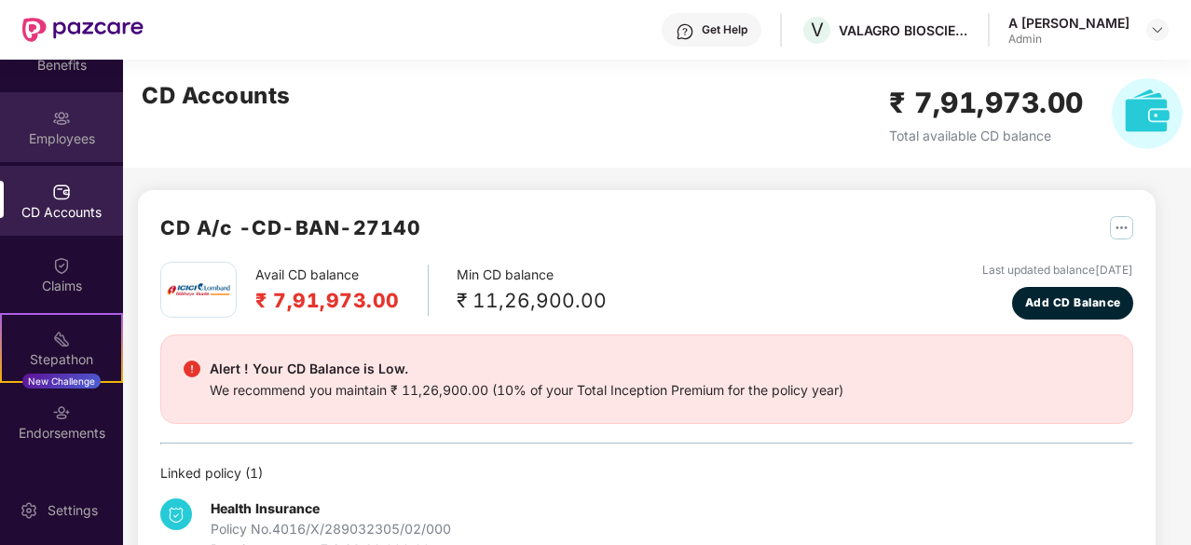
click at [95, 135] on div "Employees" at bounding box center [61, 139] width 123 height 19
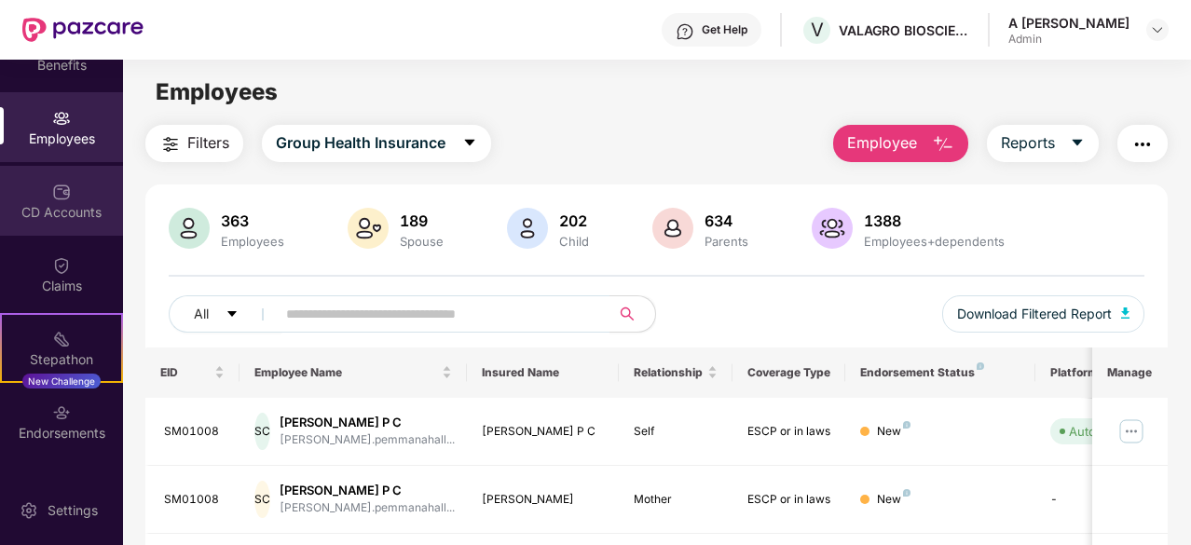
click at [71, 209] on div "CD Accounts" at bounding box center [61, 212] width 123 height 19
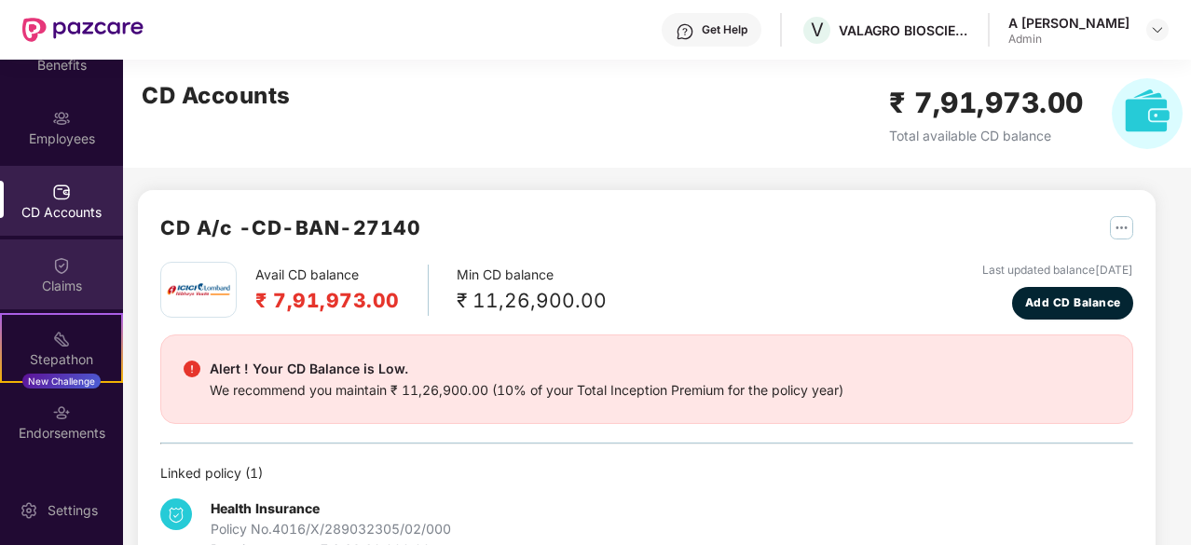
click at [67, 264] on img at bounding box center [61, 265] width 19 height 19
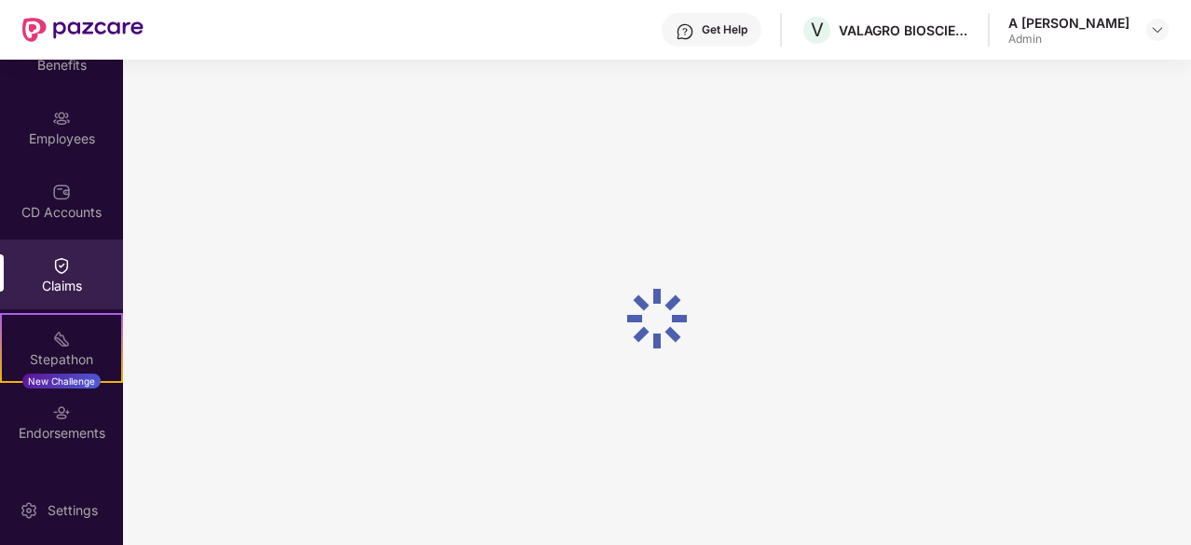
click at [66, 254] on div at bounding box center [61, 263] width 19 height 19
click at [82, 125] on div "Employees" at bounding box center [61, 127] width 123 height 70
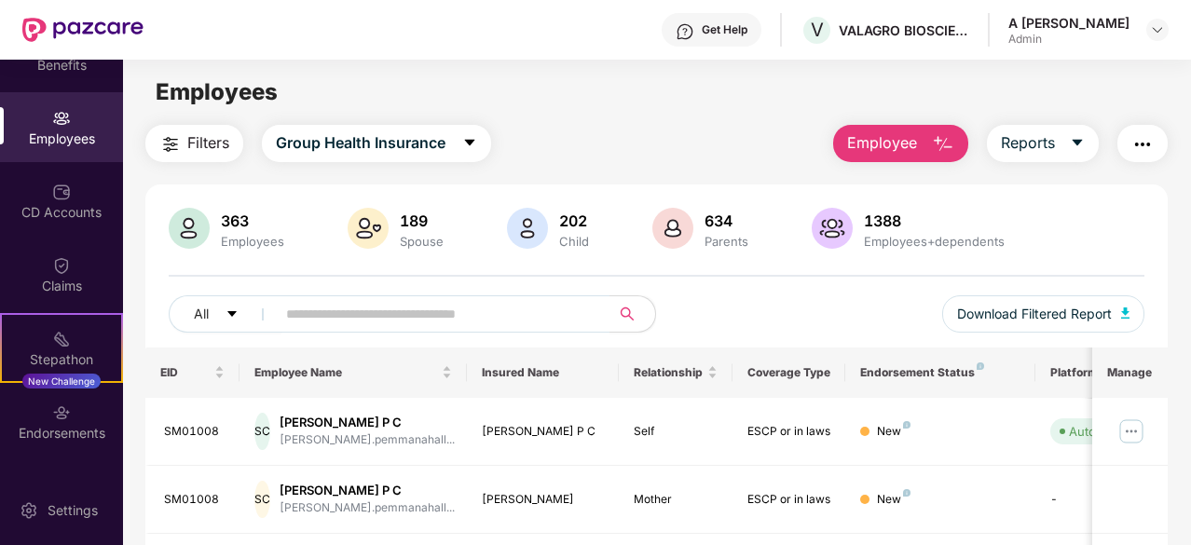
click at [1139, 225] on div "363 Employees 189 Spouse 202 Child 634 Parents 1388 Employees+dependents" at bounding box center [657, 230] width 976 height 45
click at [84, 195] on div "CD Accounts" at bounding box center [61, 201] width 123 height 70
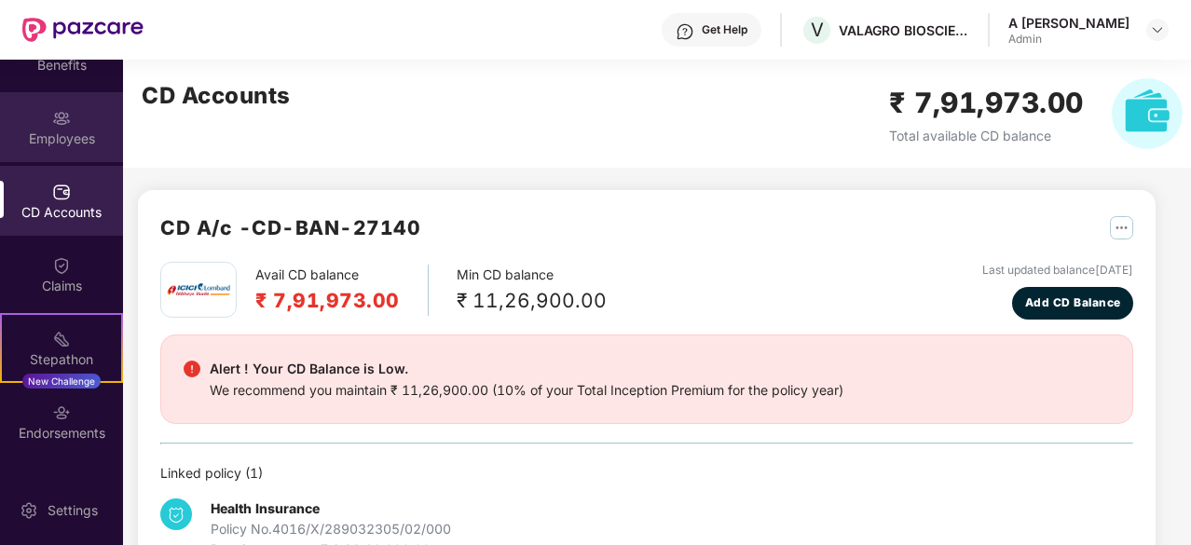
click at [67, 126] on div "Employees" at bounding box center [61, 127] width 123 height 70
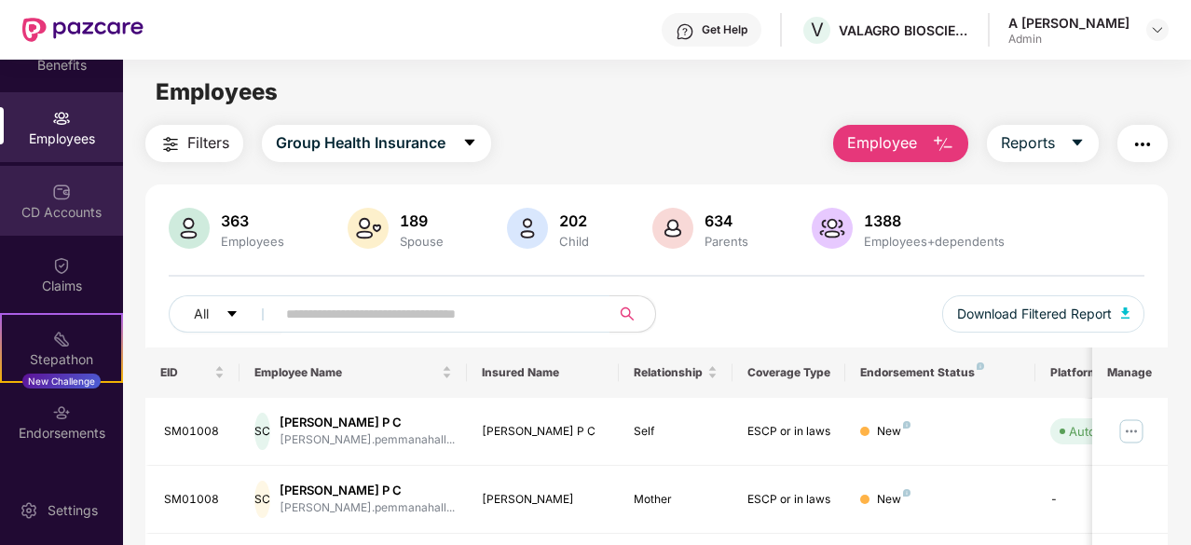
click at [63, 219] on div "CD Accounts" at bounding box center [61, 212] width 123 height 19
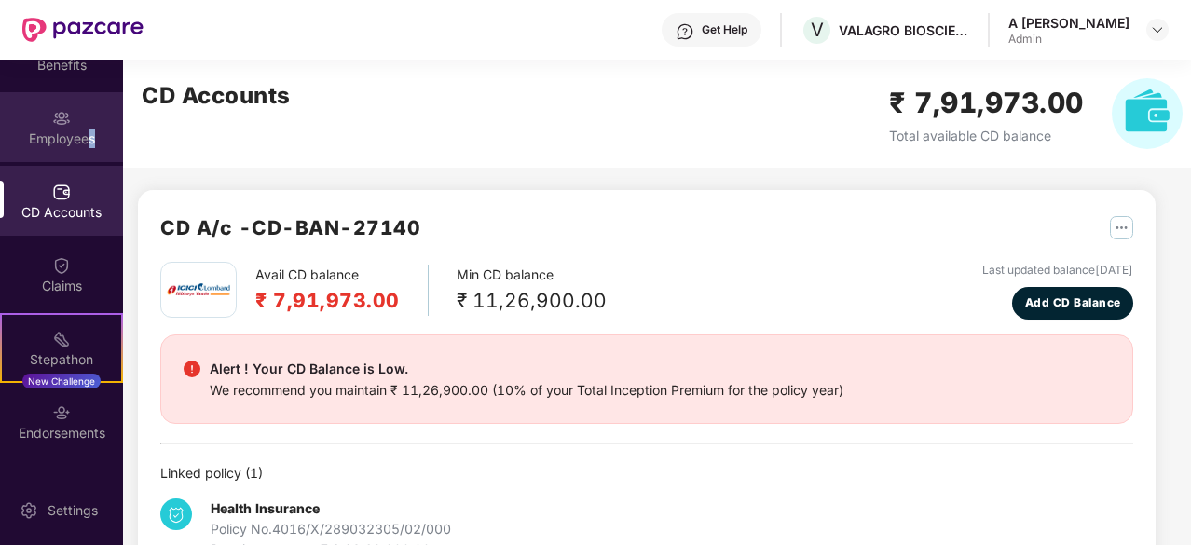
click at [89, 148] on div "Employees" at bounding box center [61, 127] width 123 height 70
